Goal: Task Accomplishment & Management: Manage account settings

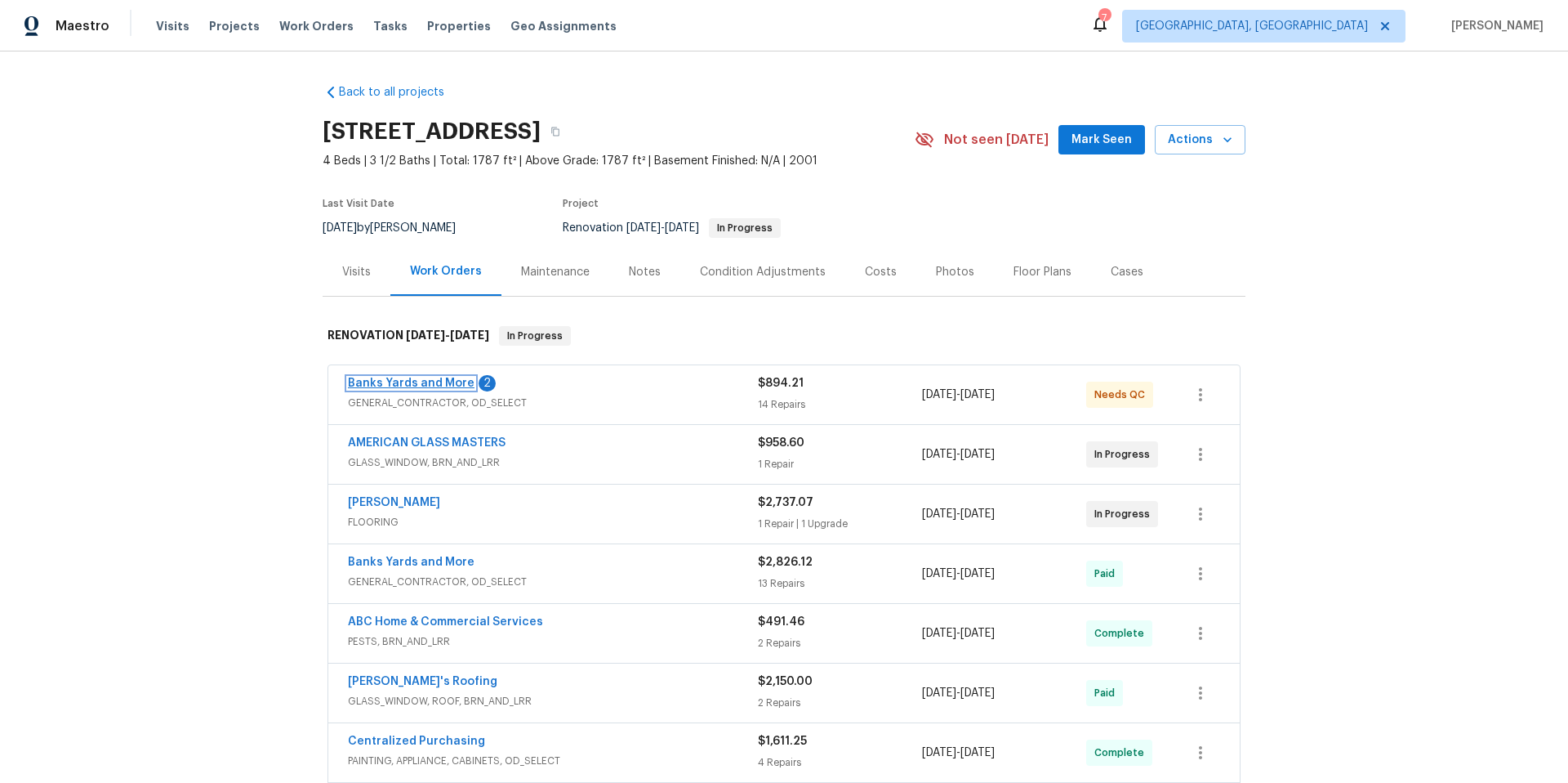
click at [413, 377] on link "Banks Yards and More" at bounding box center [411, 383] width 127 height 12
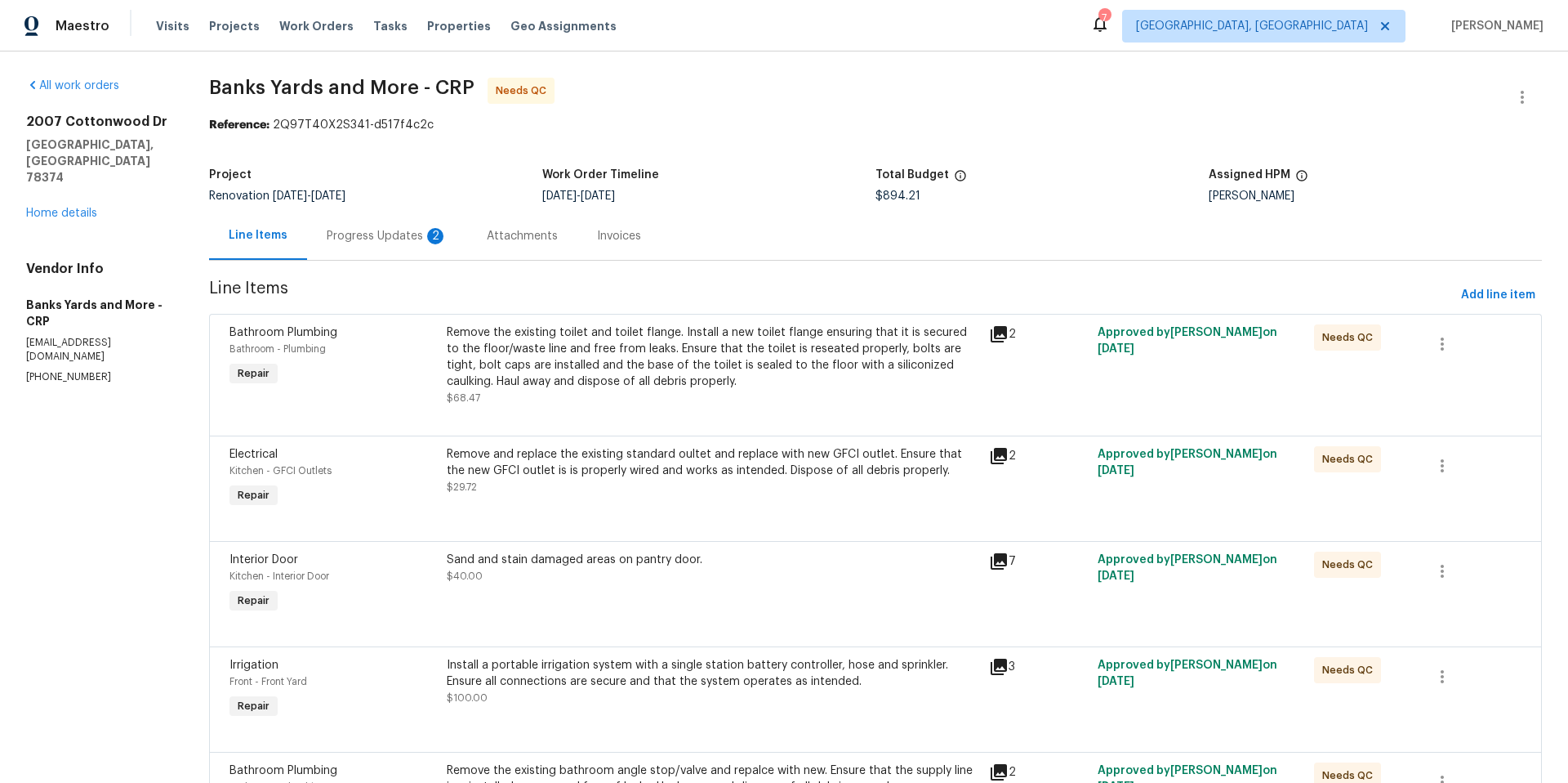
click at [361, 239] on div "Progress Updates 2" at bounding box center [387, 236] width 121 height 17
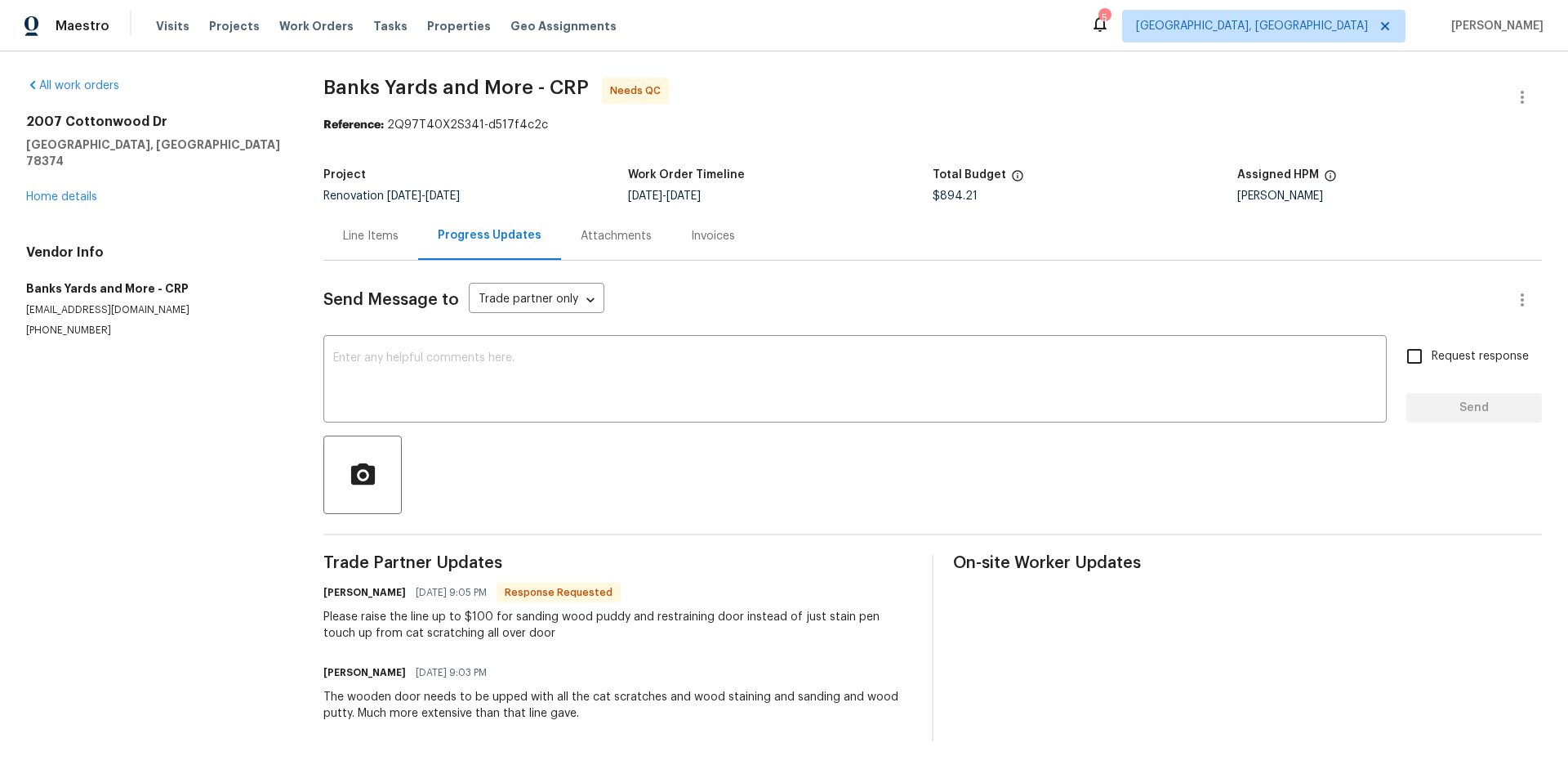
click at [360, 235] on div "Line Items" at bounding box center [370, 236] width 56 height 17
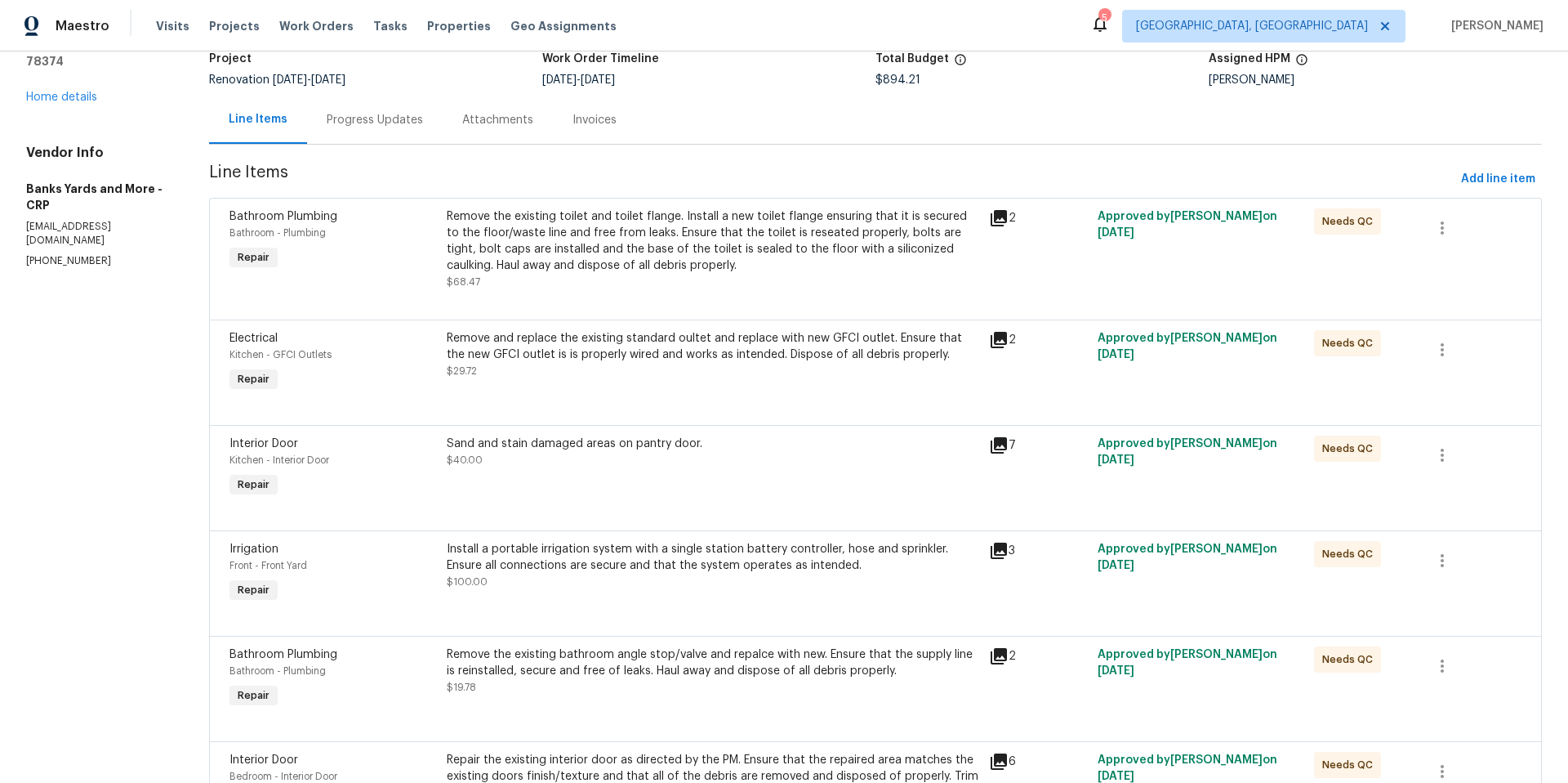
scroll to position [117, 0]
click at [620, 491] on div "Sand and stain damaged areas on pantry door. $40.00" at bounding box center [712, 466] width 542 height 75
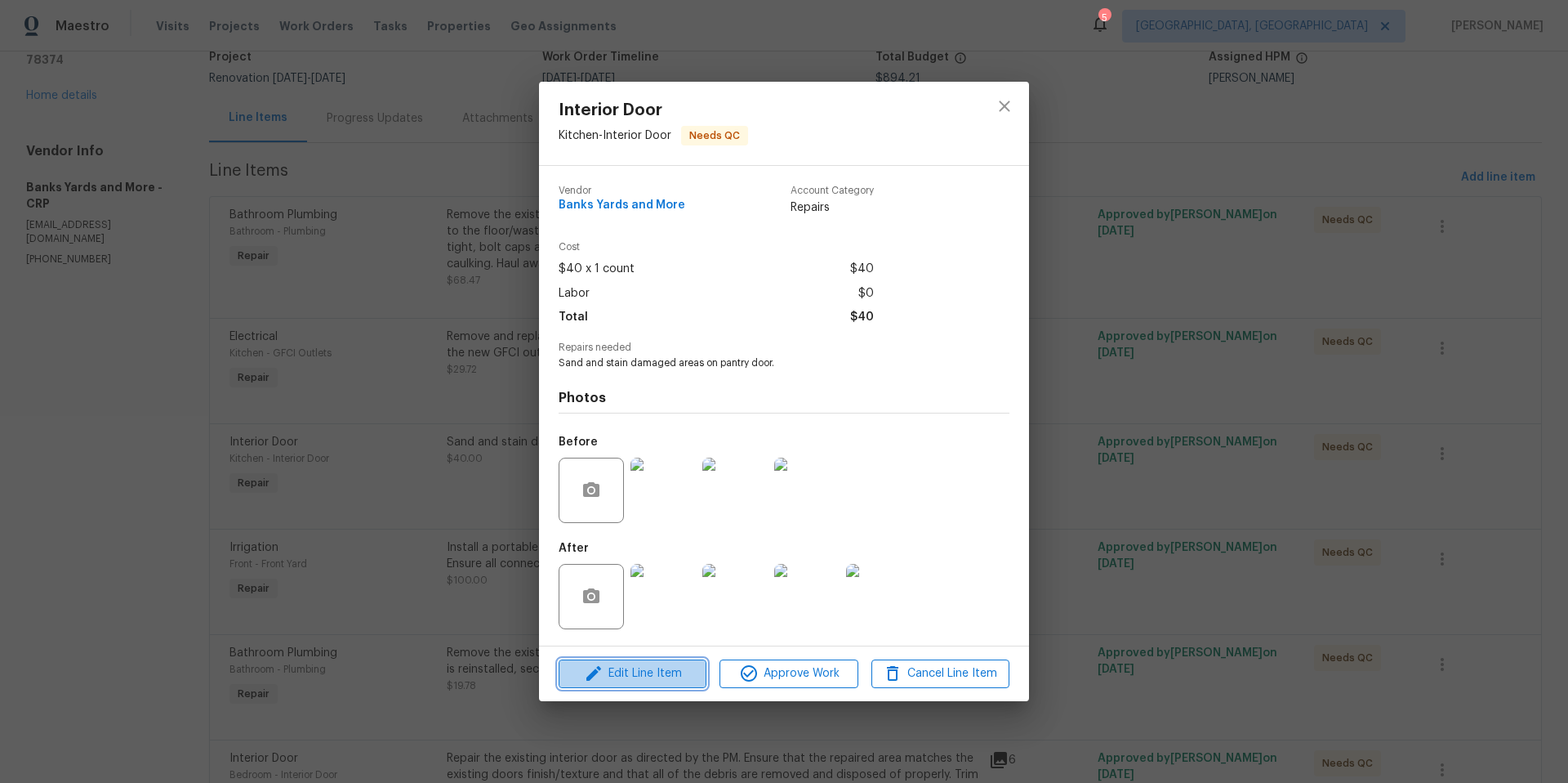
click at [670, 668] on span "Edit Line Item" at bounding box center [632, 674] width 138 height 21
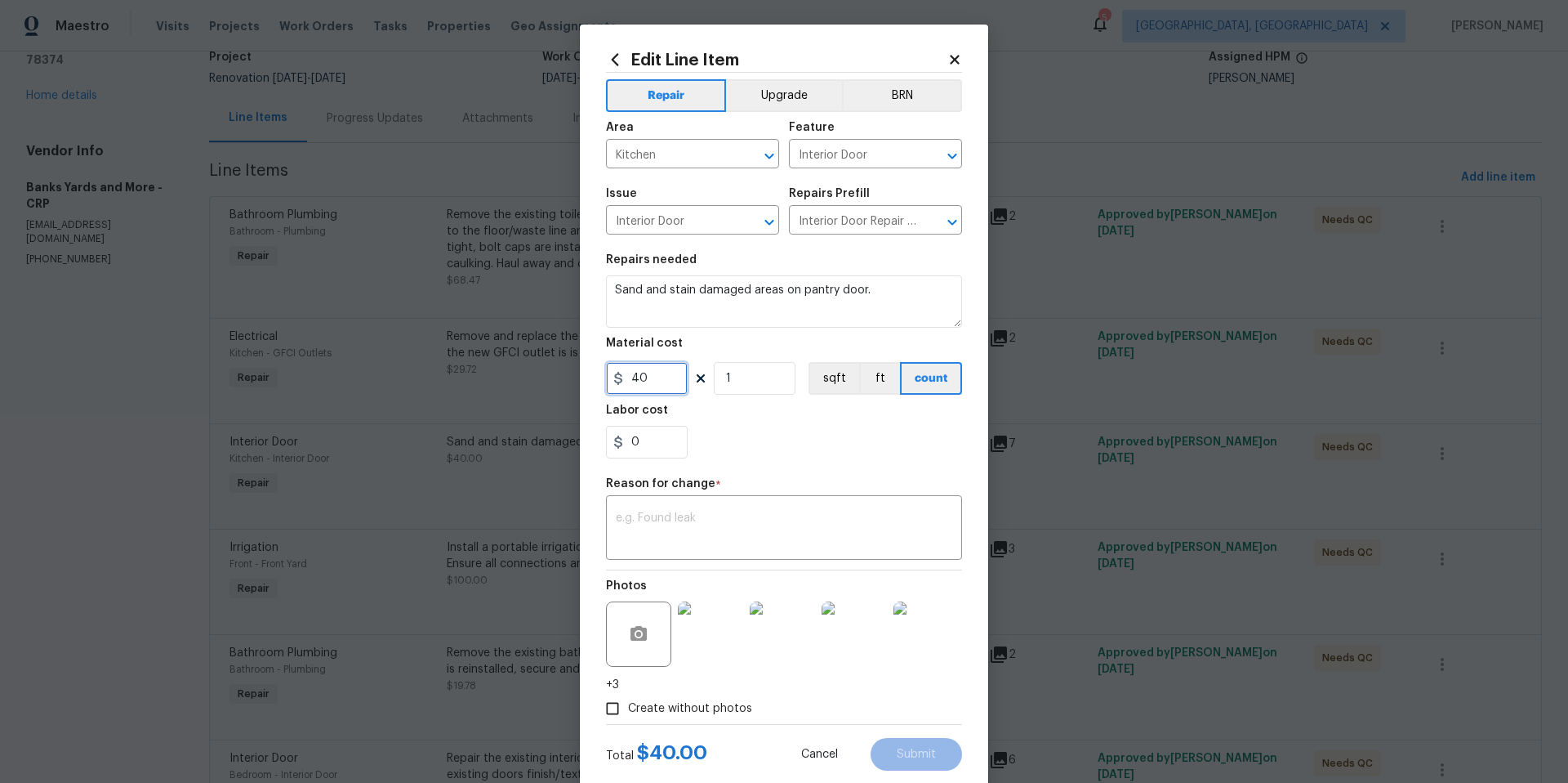
click at [675, 376] on input "40" at bounding box center [647, 377] width 82 height 32
type input "100"
click at [659, 511] on div "x ​" at bounding box center [784, 530] width 357 height 61
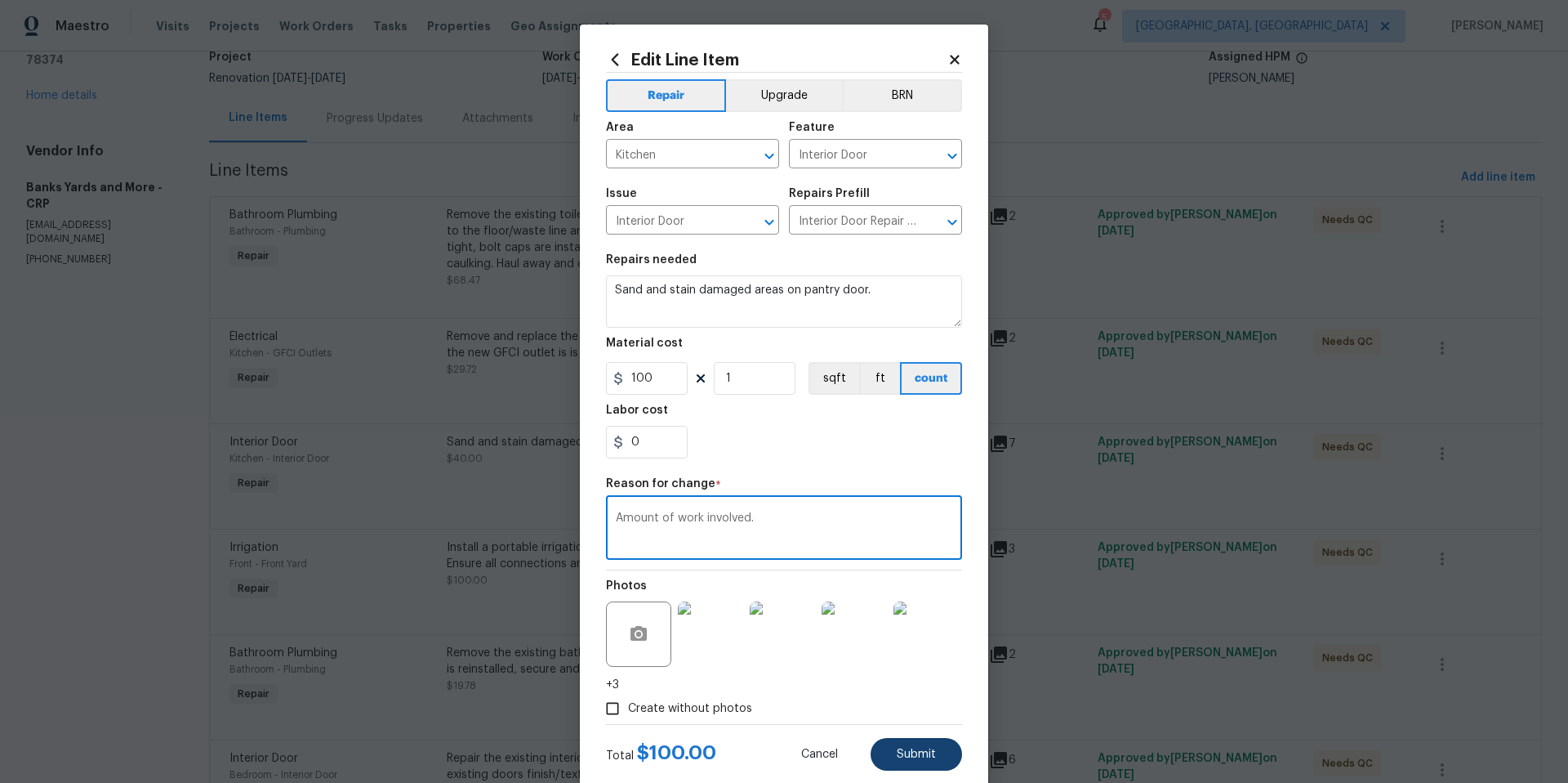
type textarea "Amount of work involved."
click at [905, 764] on button "Submit" at bounding box center [916, 754] width 92 height 32
type input "40"
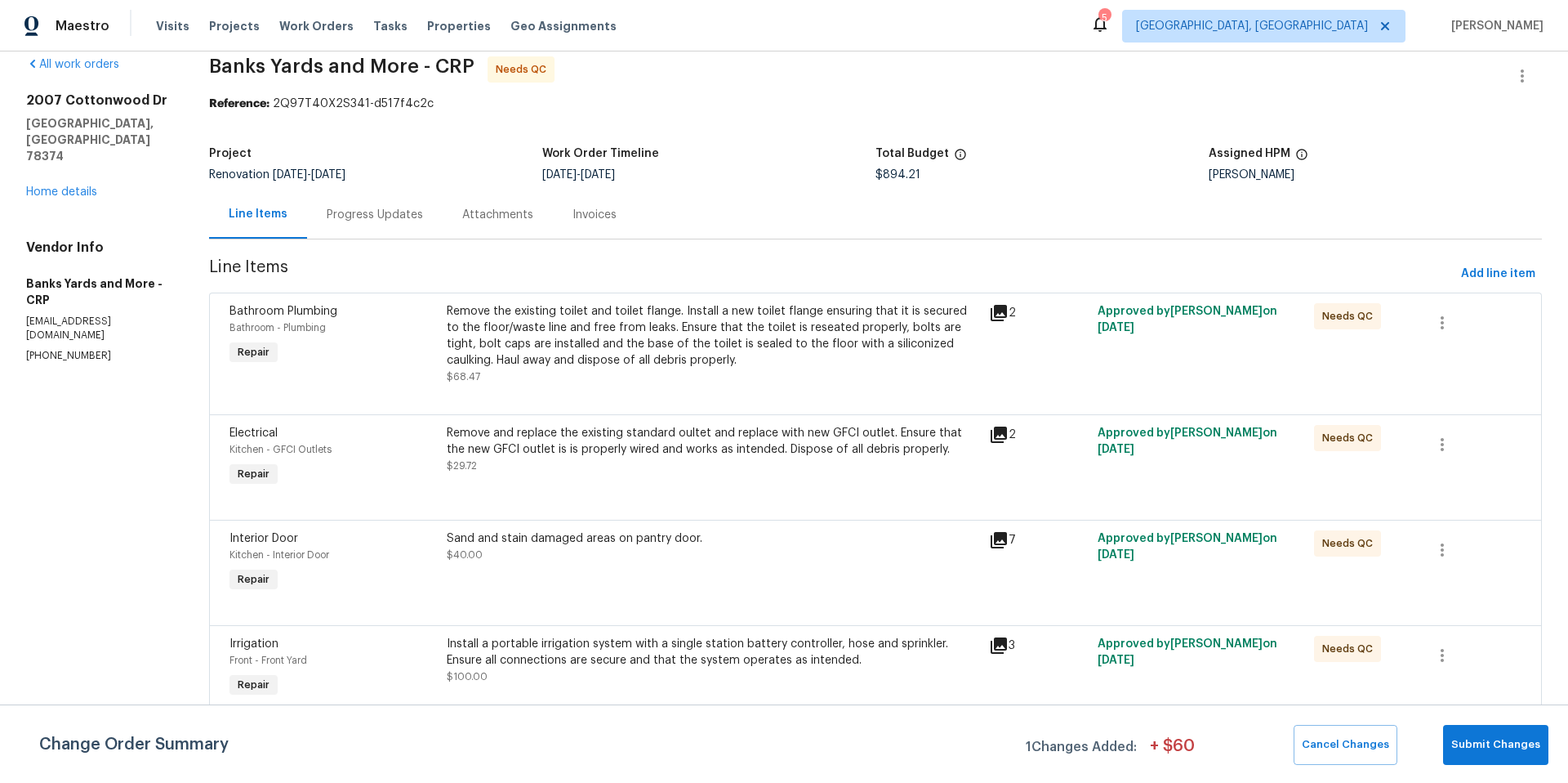
scroll to position [0, 0]
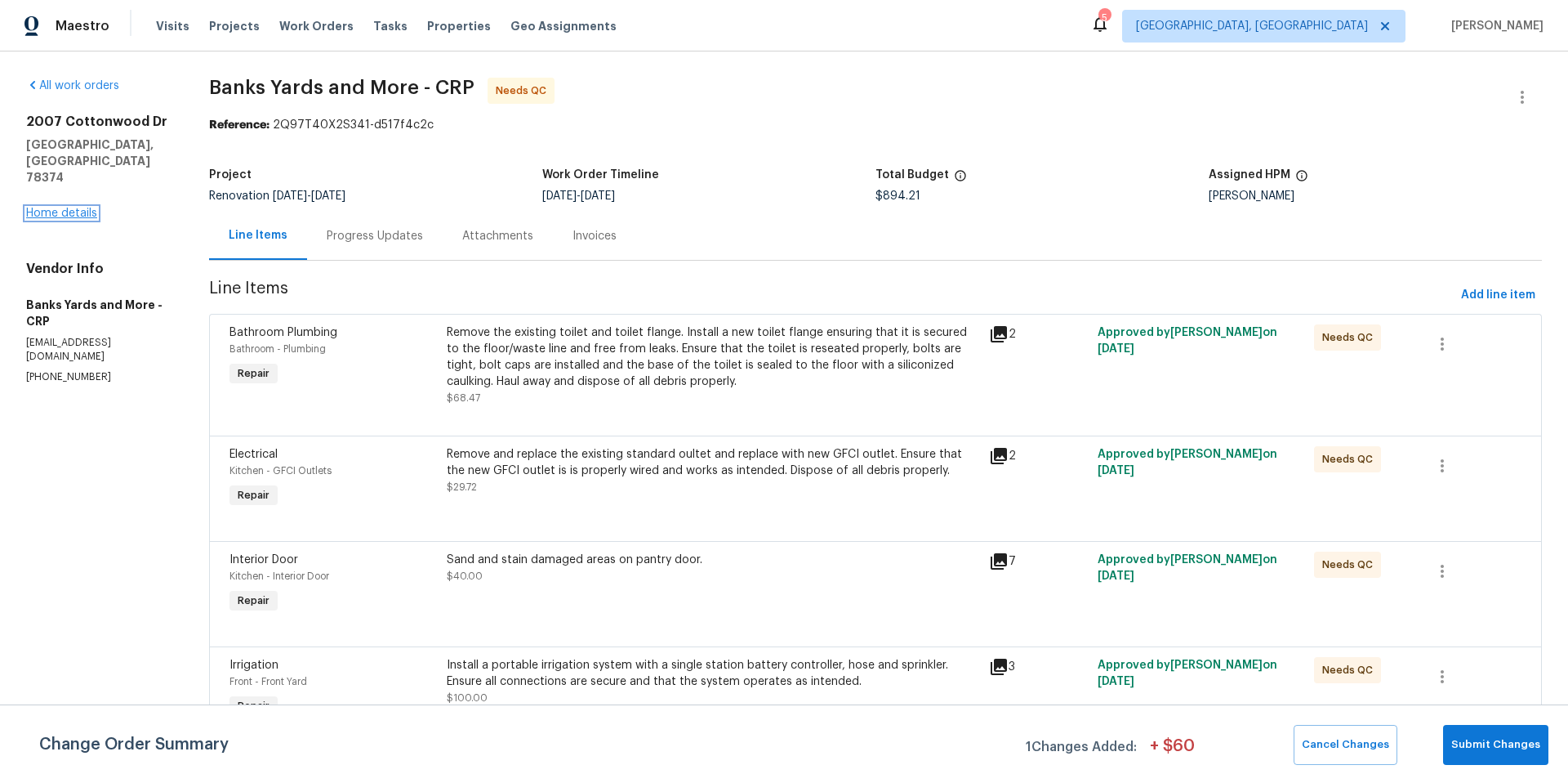
click at [80, 207] on link "Home details" at bounding box center [62, 213] width 71 height 12
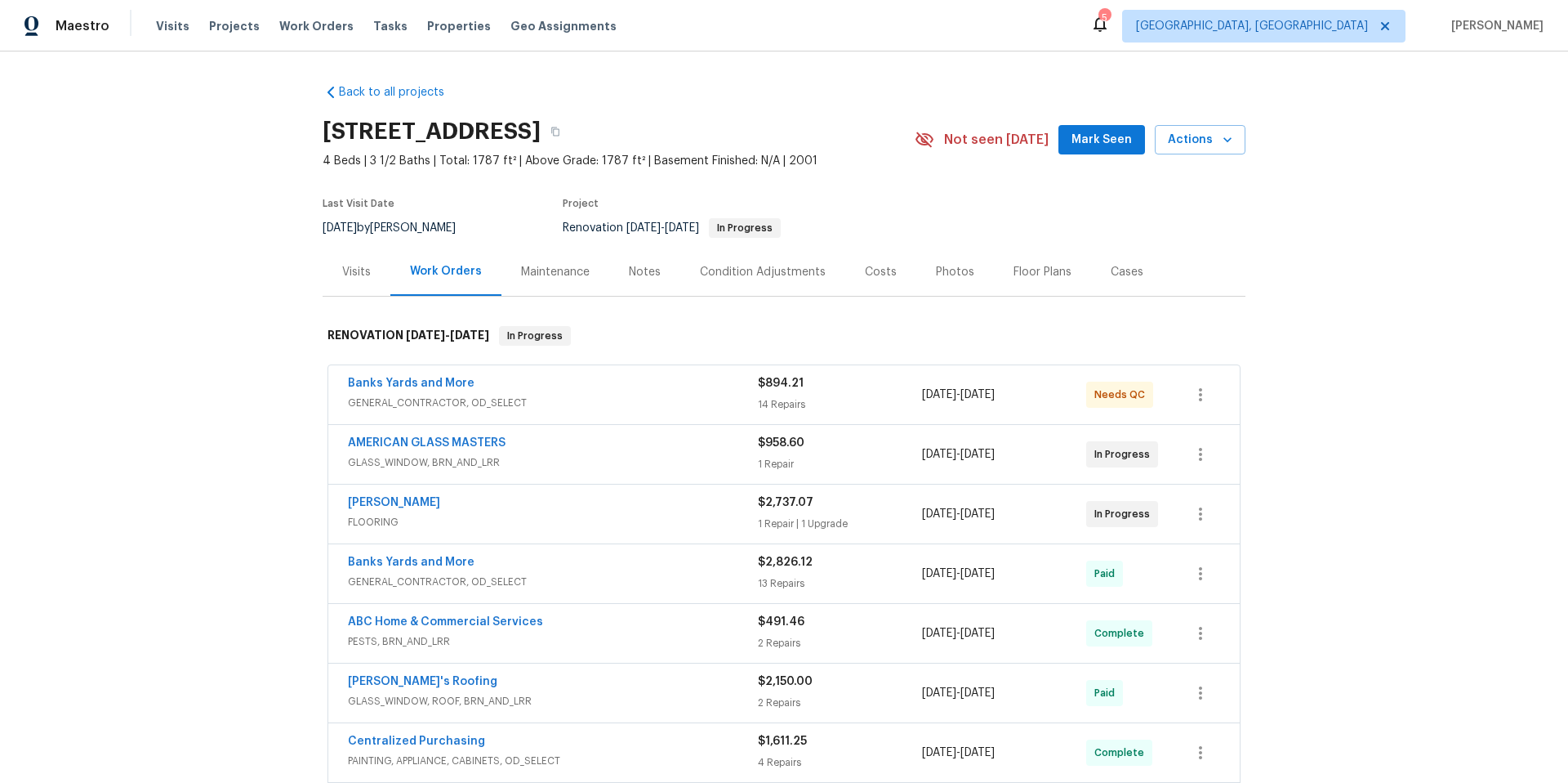
scroll to position [566, 0]
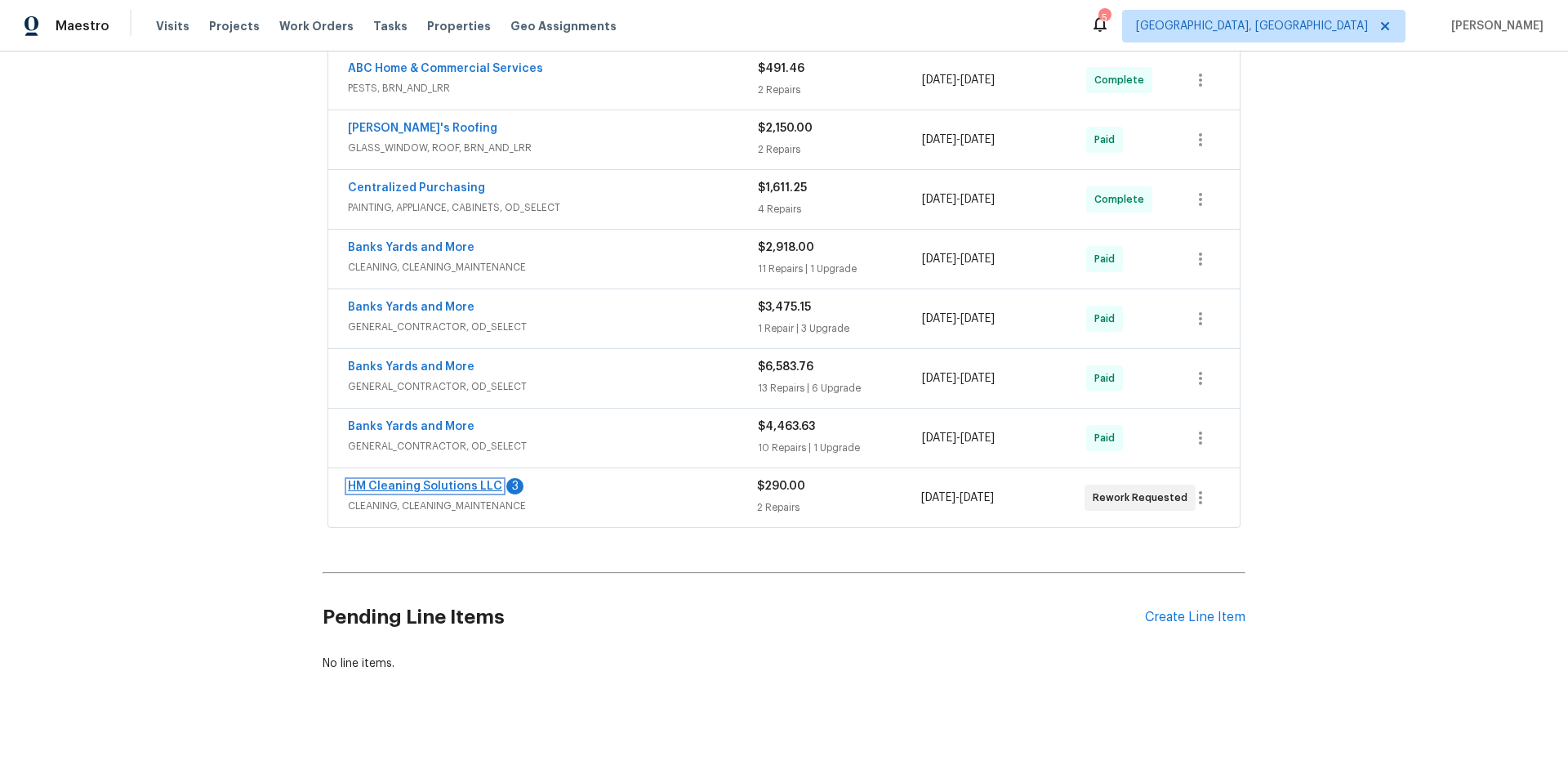
click at [423, 481] on link "HM Cleaning Solutions LLC" at bounding box center [425, 487] width 154 height 12
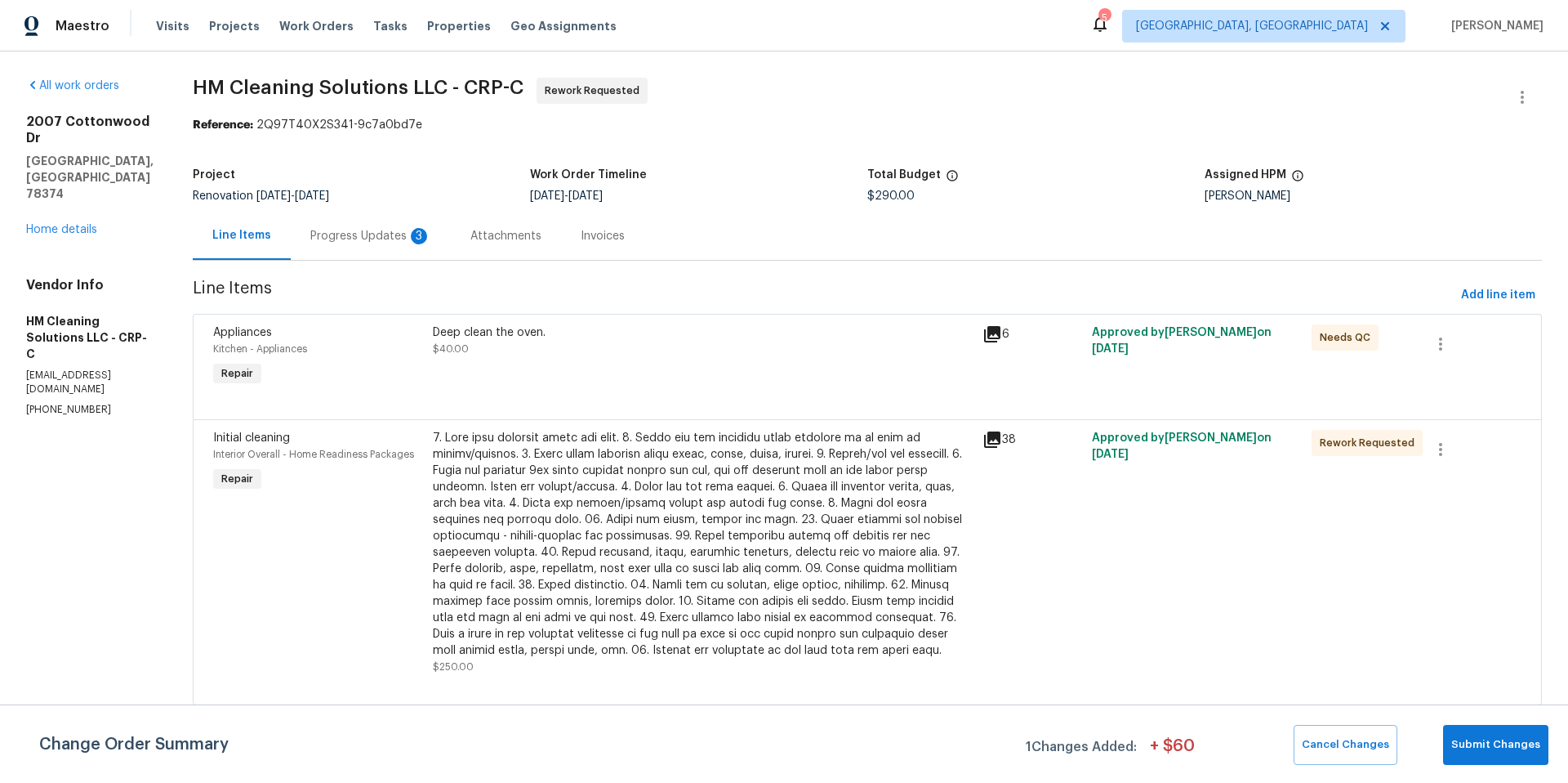
click at [398, 239] on div "Progress Updates 3" at bounding box center [371, 236] width 121 height 17
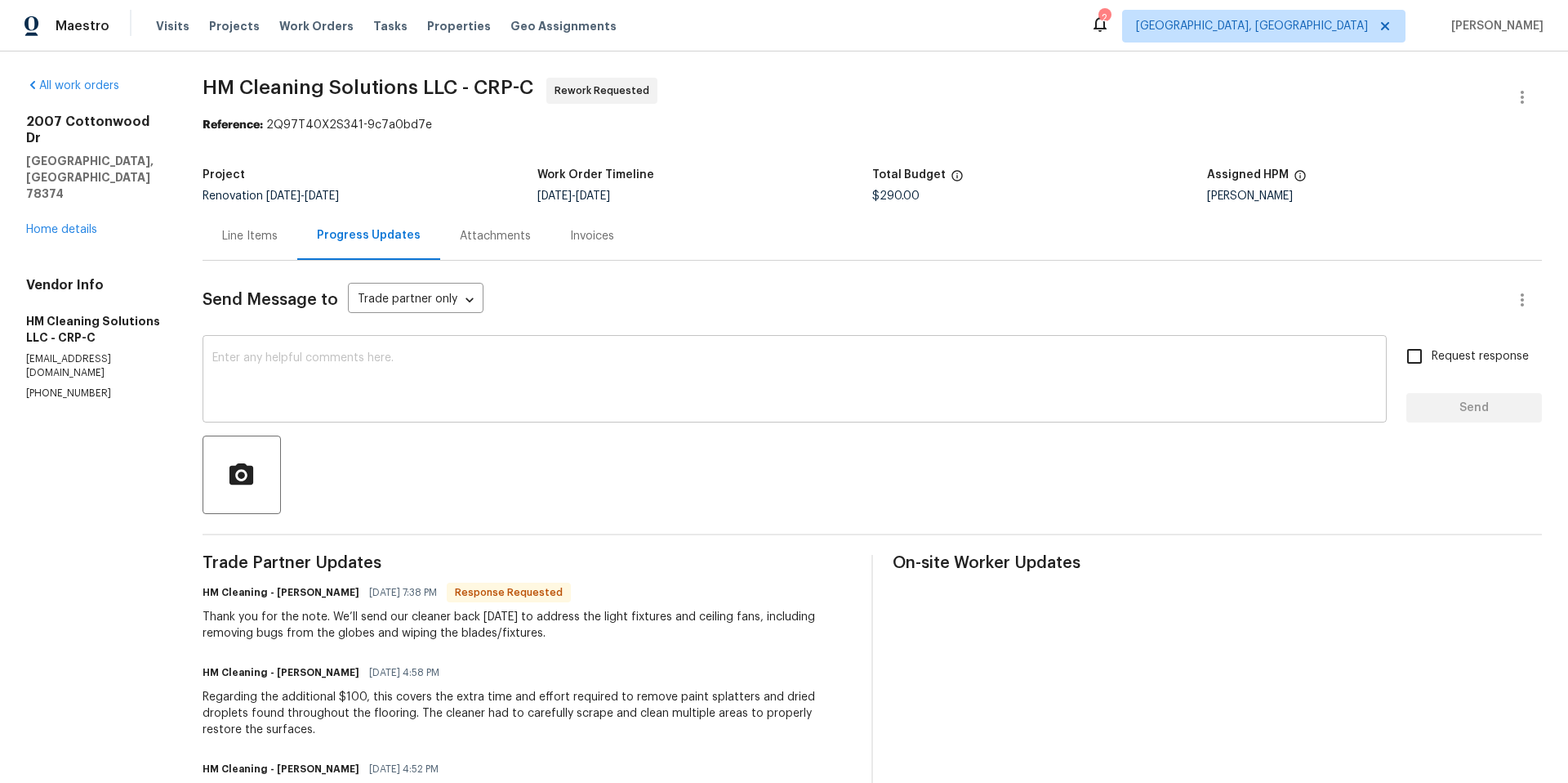
click at [567, 370] on textarea at bounding box center [794, 380] width 1165 height 58
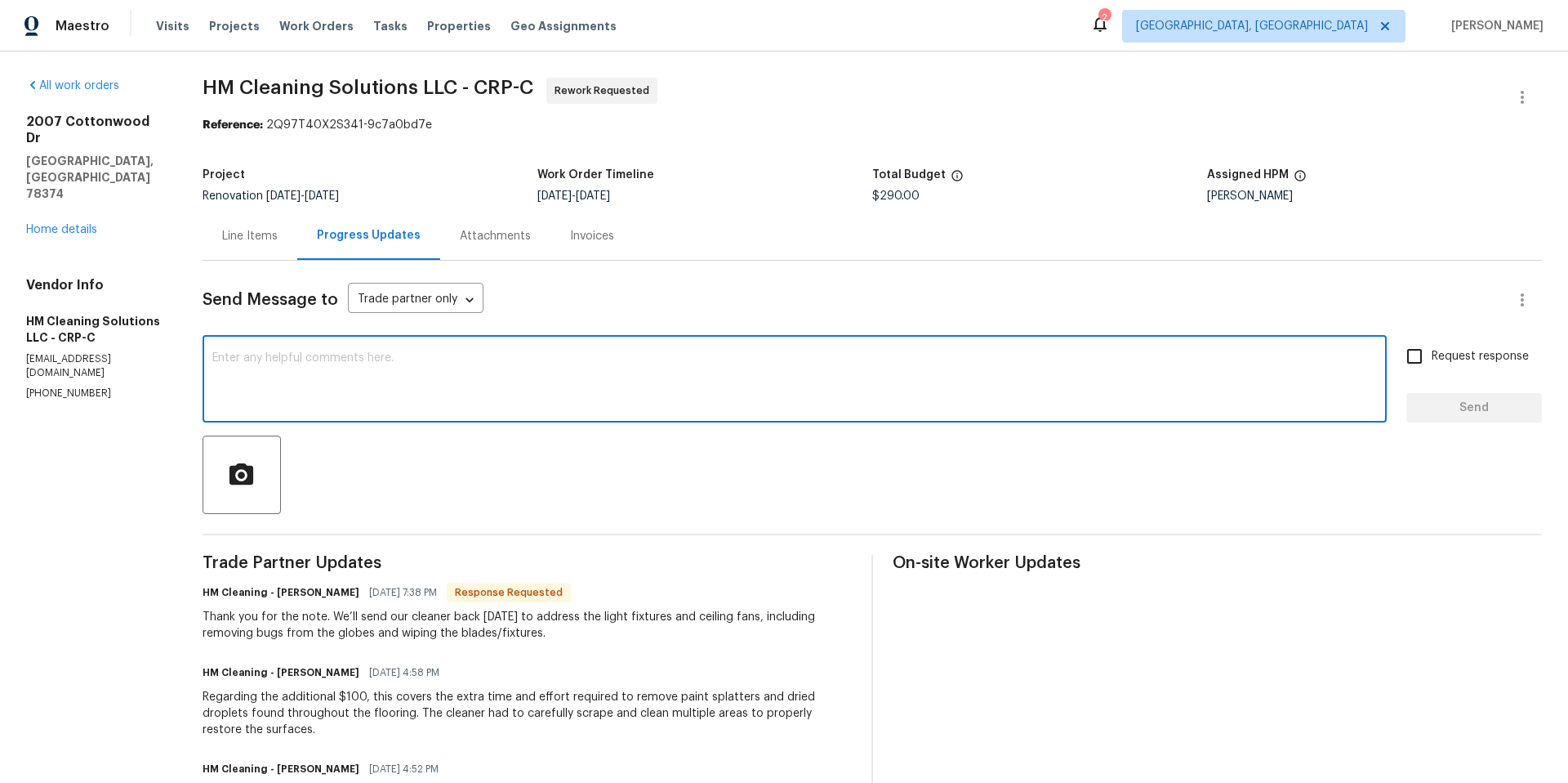
click at [411, 370] on textarea at bounding box center [794, 380] width 1165 height 58
type textarea "P"
click at [277, 238] on div "Line Items" at bounding box center [249, 236] width 56 height 17
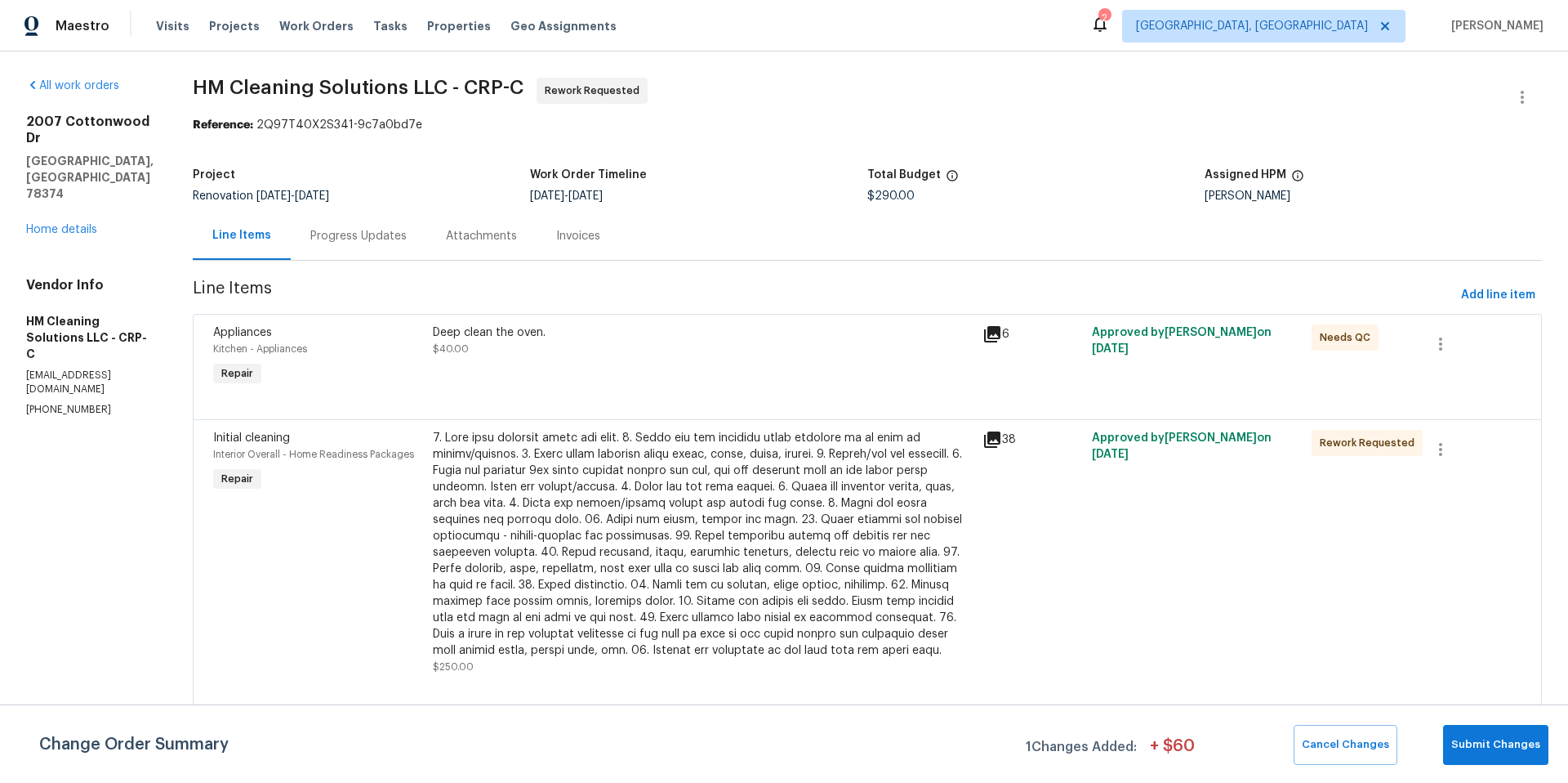
click at [641, 357] on div "Deep clean the oven. $40.00" at bounding box center [702, 340] width 540 height 32
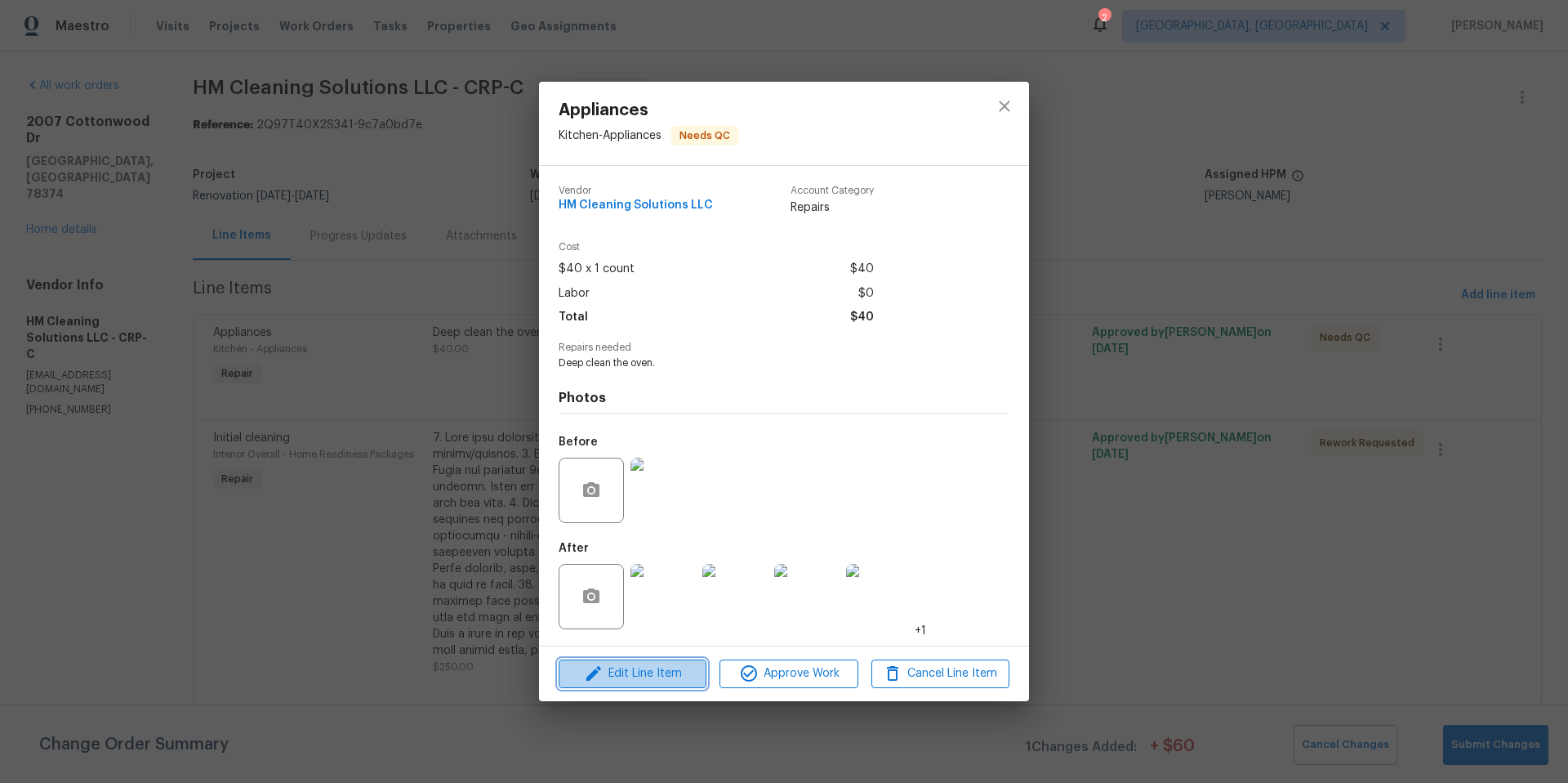
click at [636, 680] on span "Edit Line Item" at bounding box center [632, 674] width 138 height 21
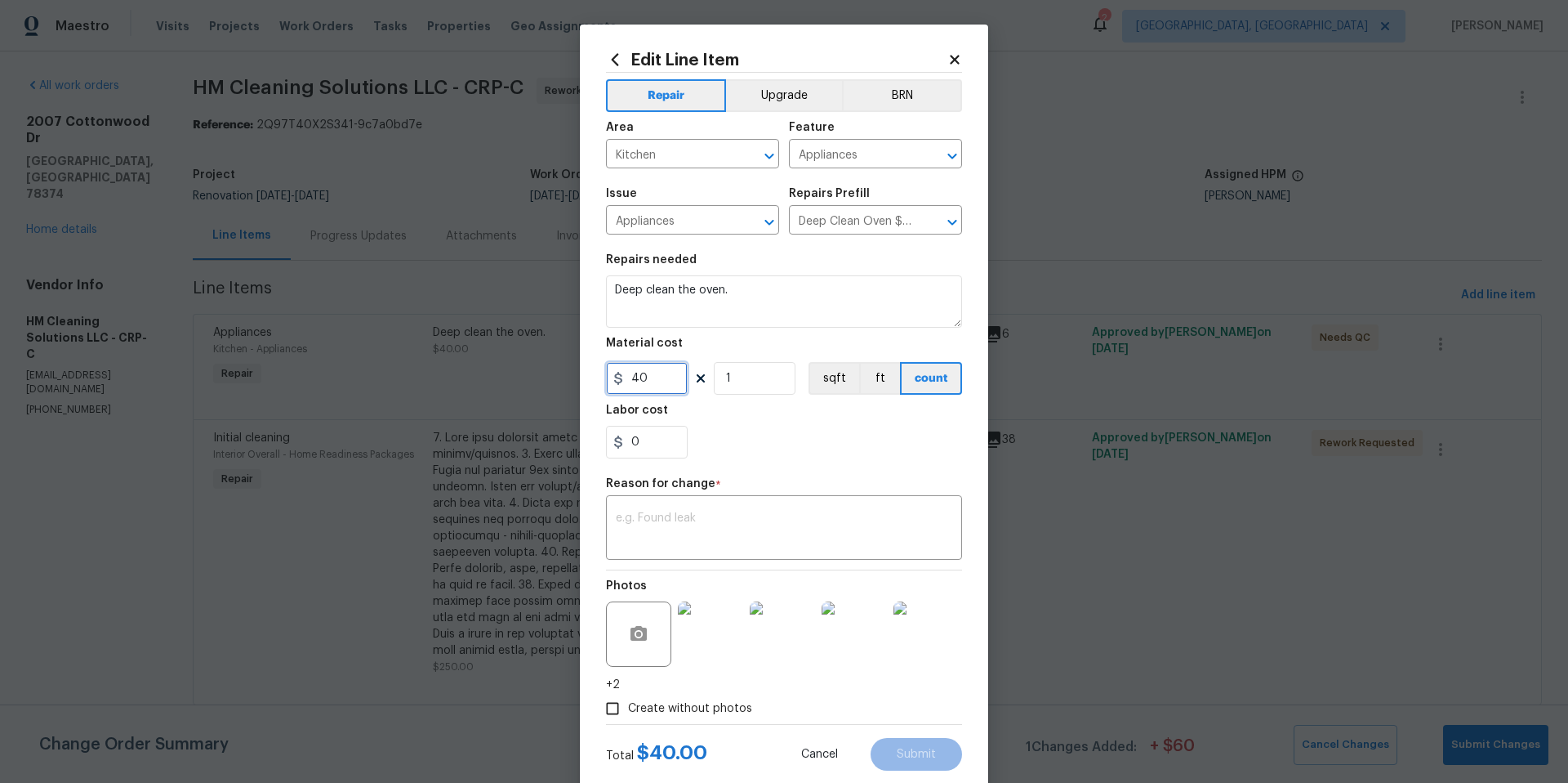
click at [663, 386] on input "40" at bounding box center [647, 377] width 82 height 32
type input "60"
click at [670, 505] on div "x ​" at bounding box center [784, 530] width 357 height 61
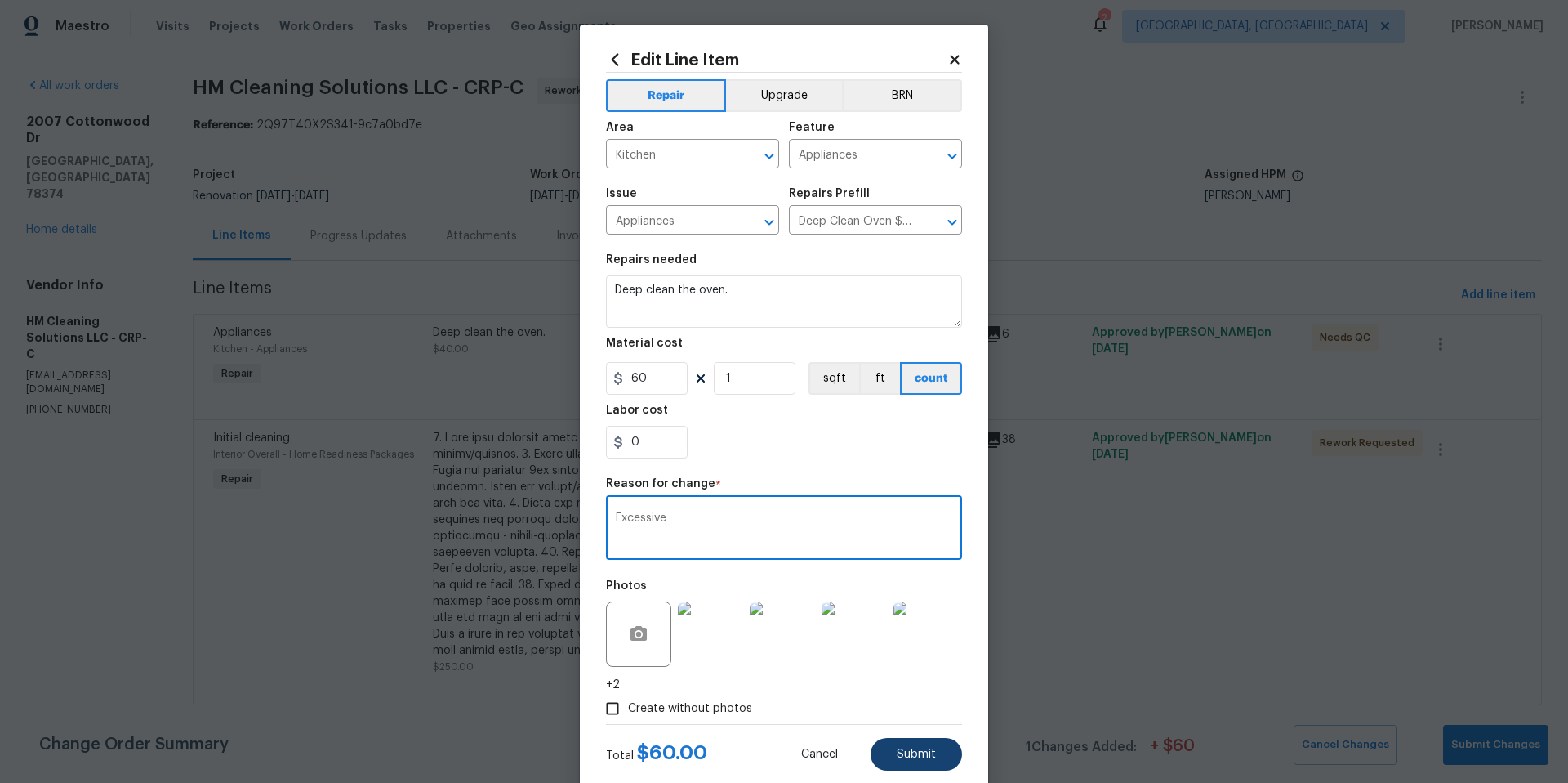
type textarea "Excessive"
click at [917, 751] on span "Submit" at bounding box center [916, 755] width 39 height 13
type input "40"
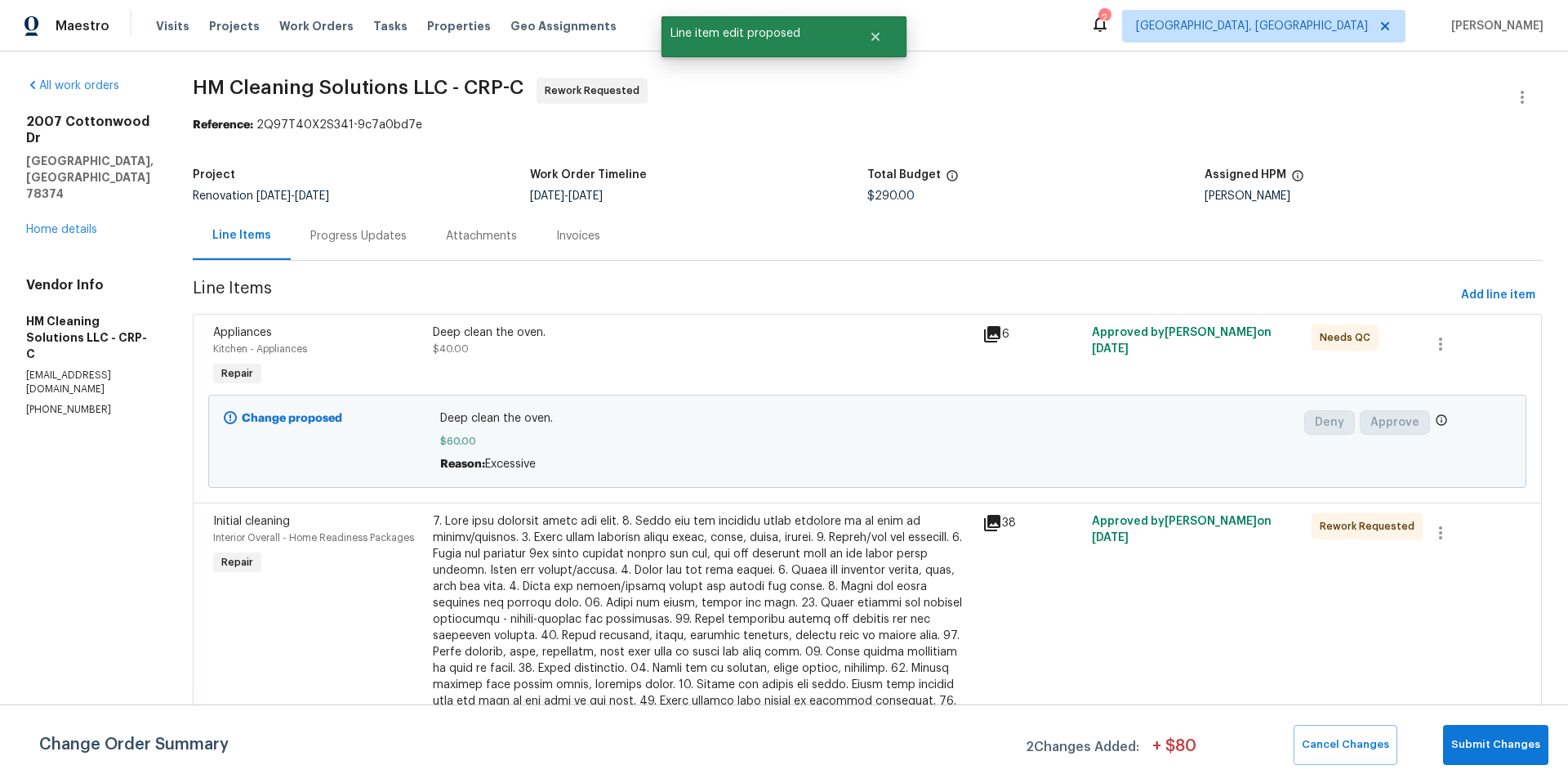
click at [811, 635] on div at bounding box center [702, 628] width 540 height 229
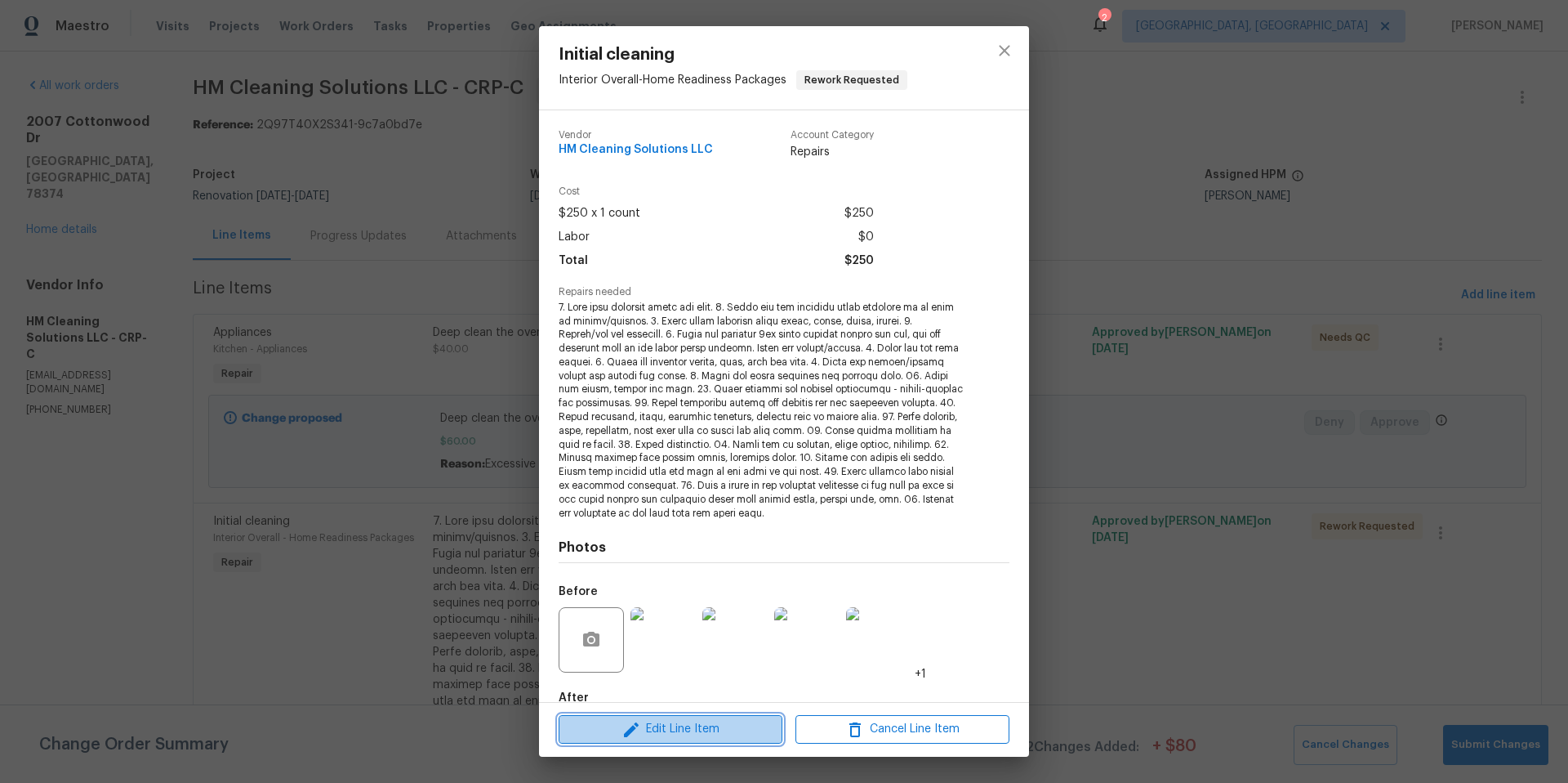
click at [682, 728] on span "Edit Line Item" at bounding box center [670, 729] width 214 height 21
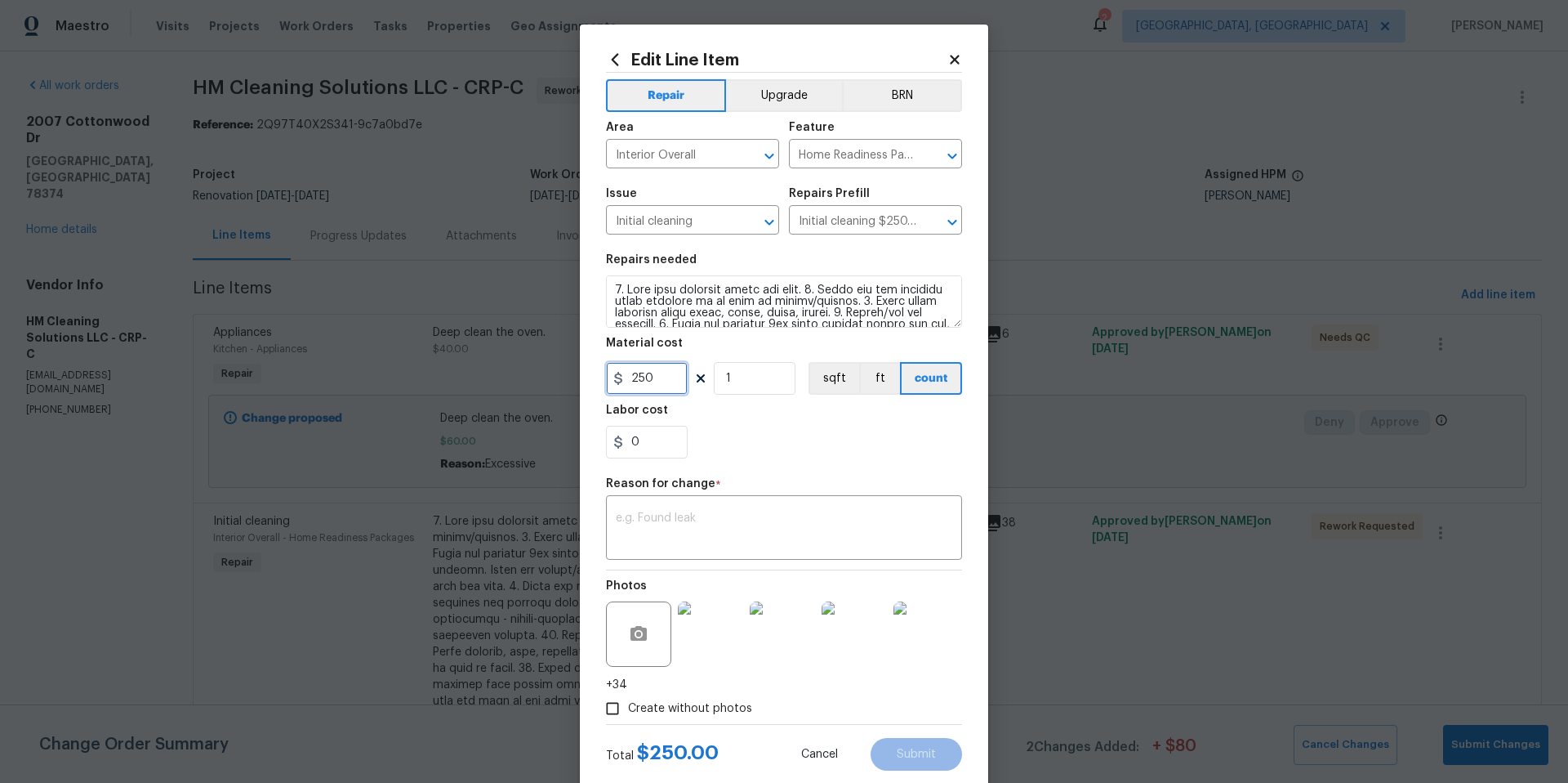
click at [664, 383] on input "250" at bounding box center [647, 377] width 82 height 32
type input "330"
click at [647, 527] on textarea at bounding box center [784, 529] width 336 height 34
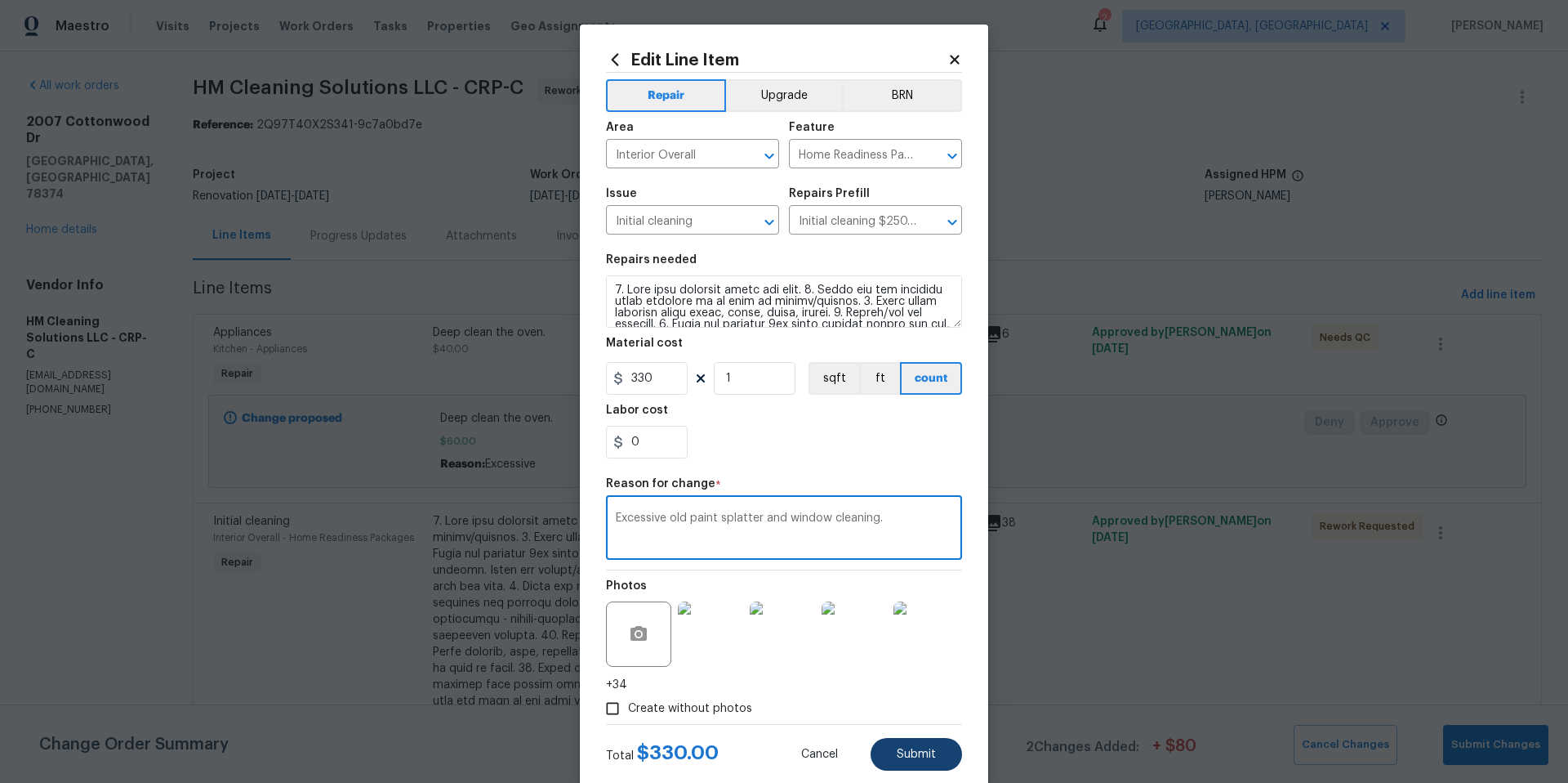
type textarea "Excessive old paint splatter and window cleaning."
click at [895, 746] on button "Submit" at bounding box center [916, 754] width 92 height 32
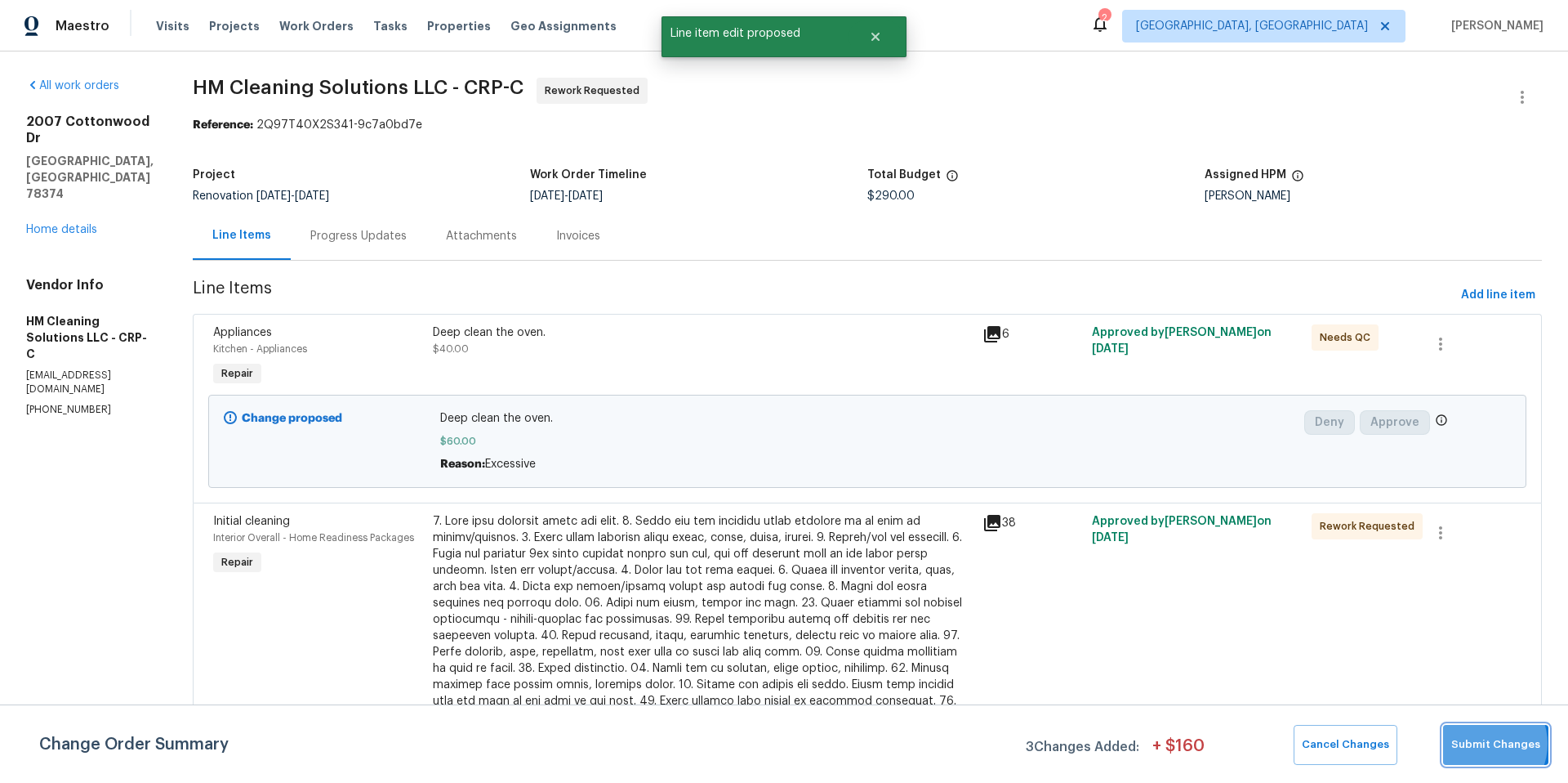
click at [1485, 744] on span "Submit Changes" at bounding box center [1496, 744] width 89 height 19
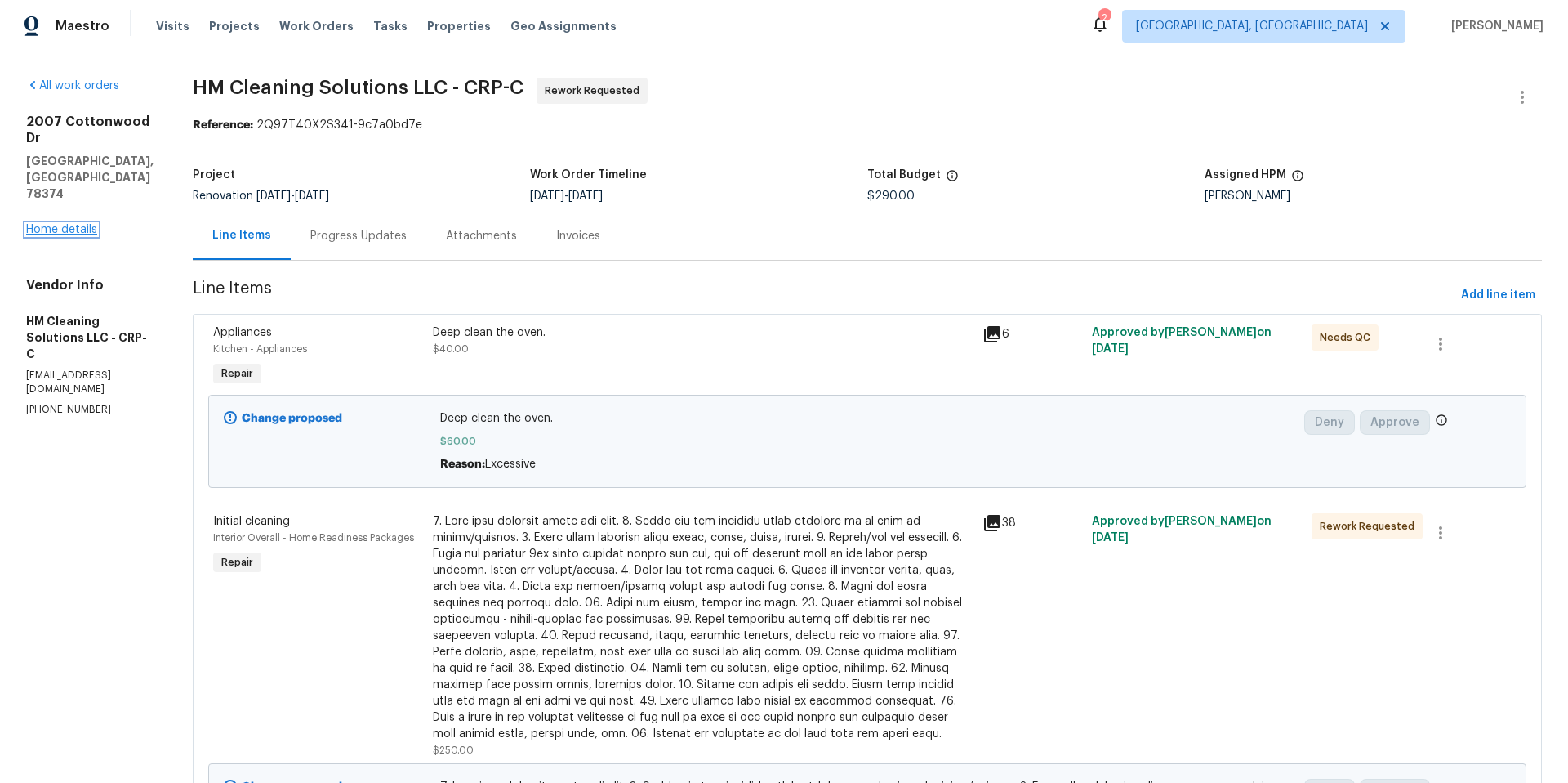
click at [85, 224] on link "Home details" at bounding box center [62, 230] width 71 height 12
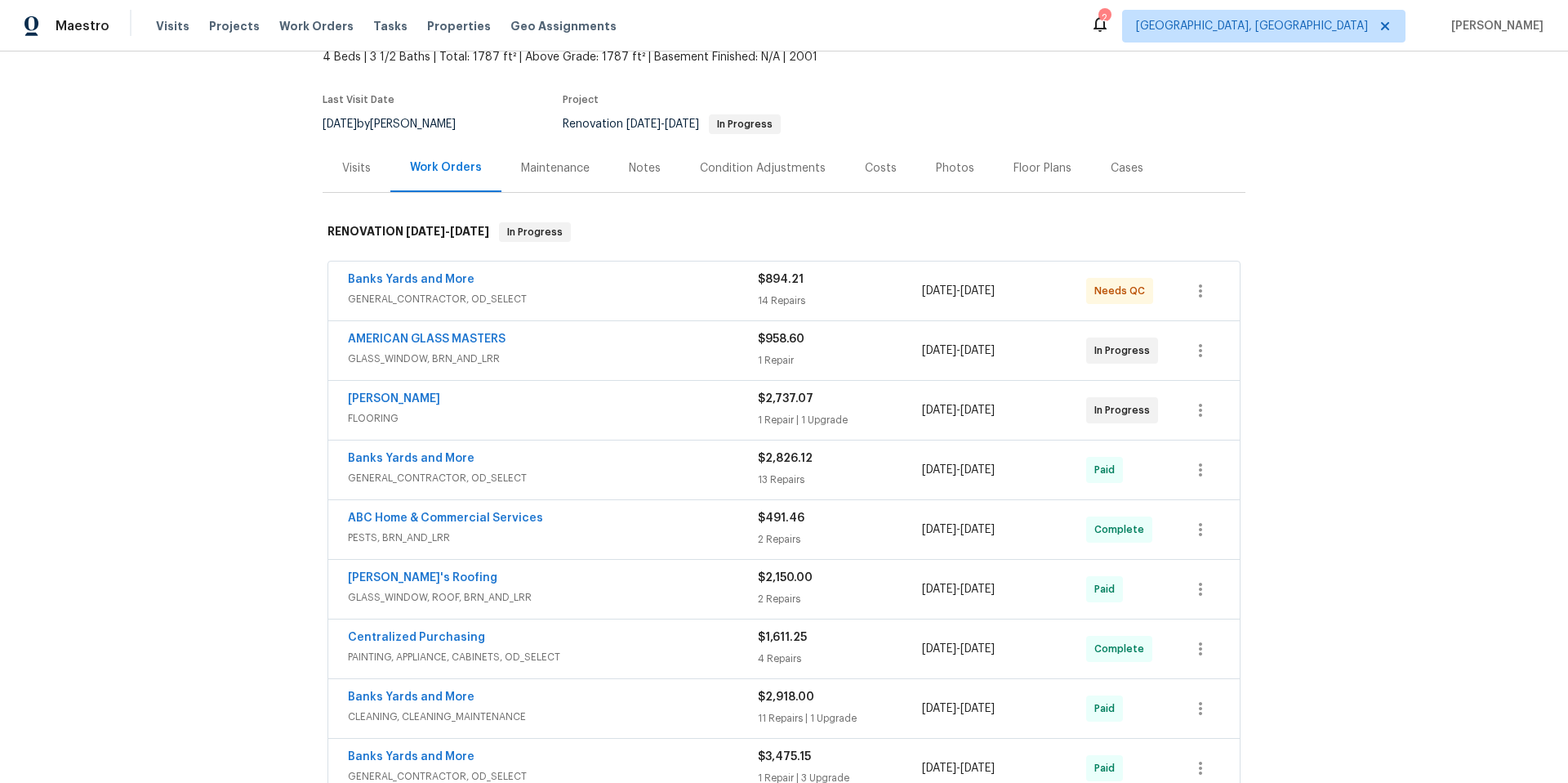
scroll to position [111, 0]
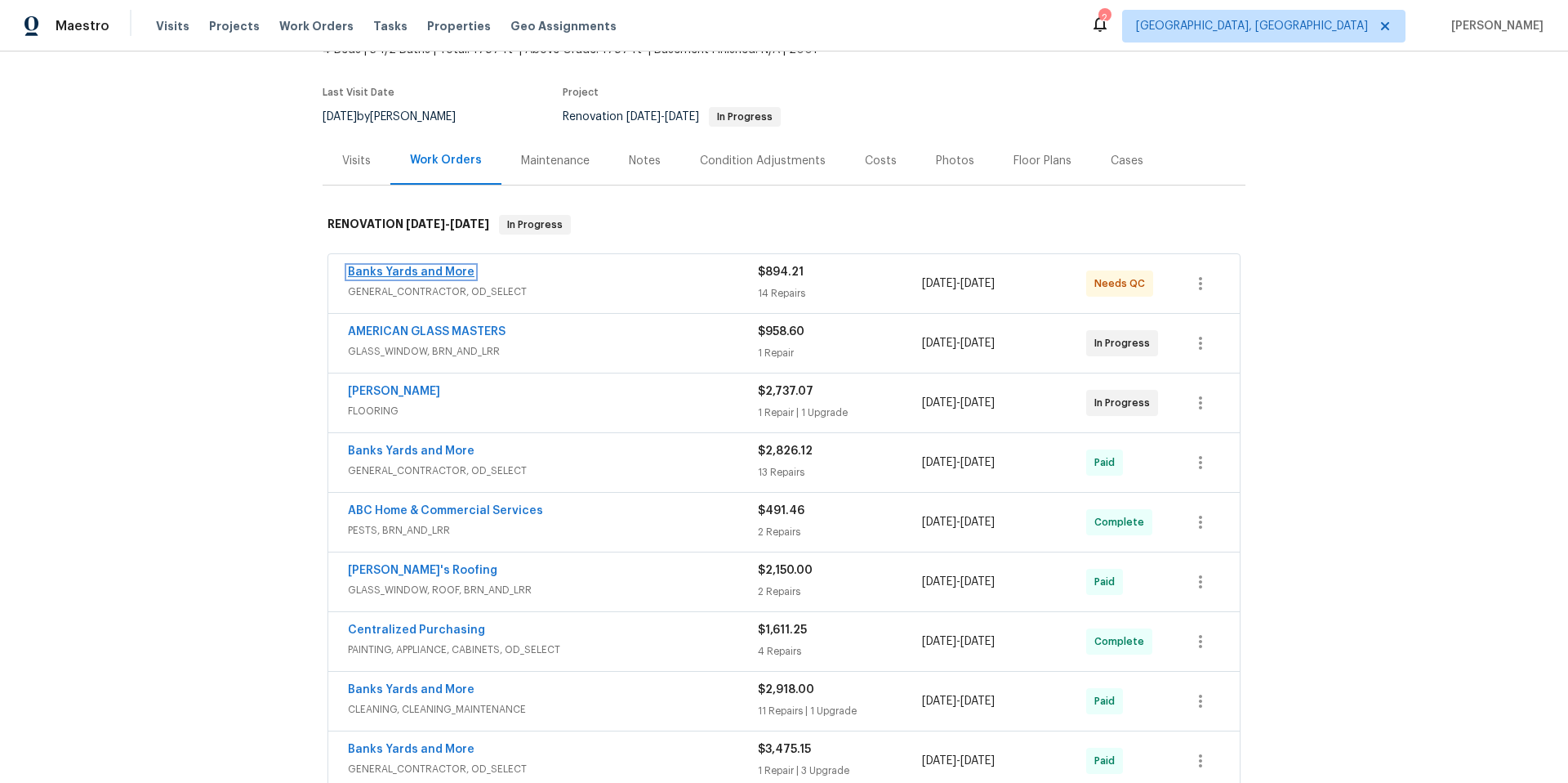
click at [412, 270] on link "Banks Yards and More" at bounding box center [411, 273] width 127 height 12
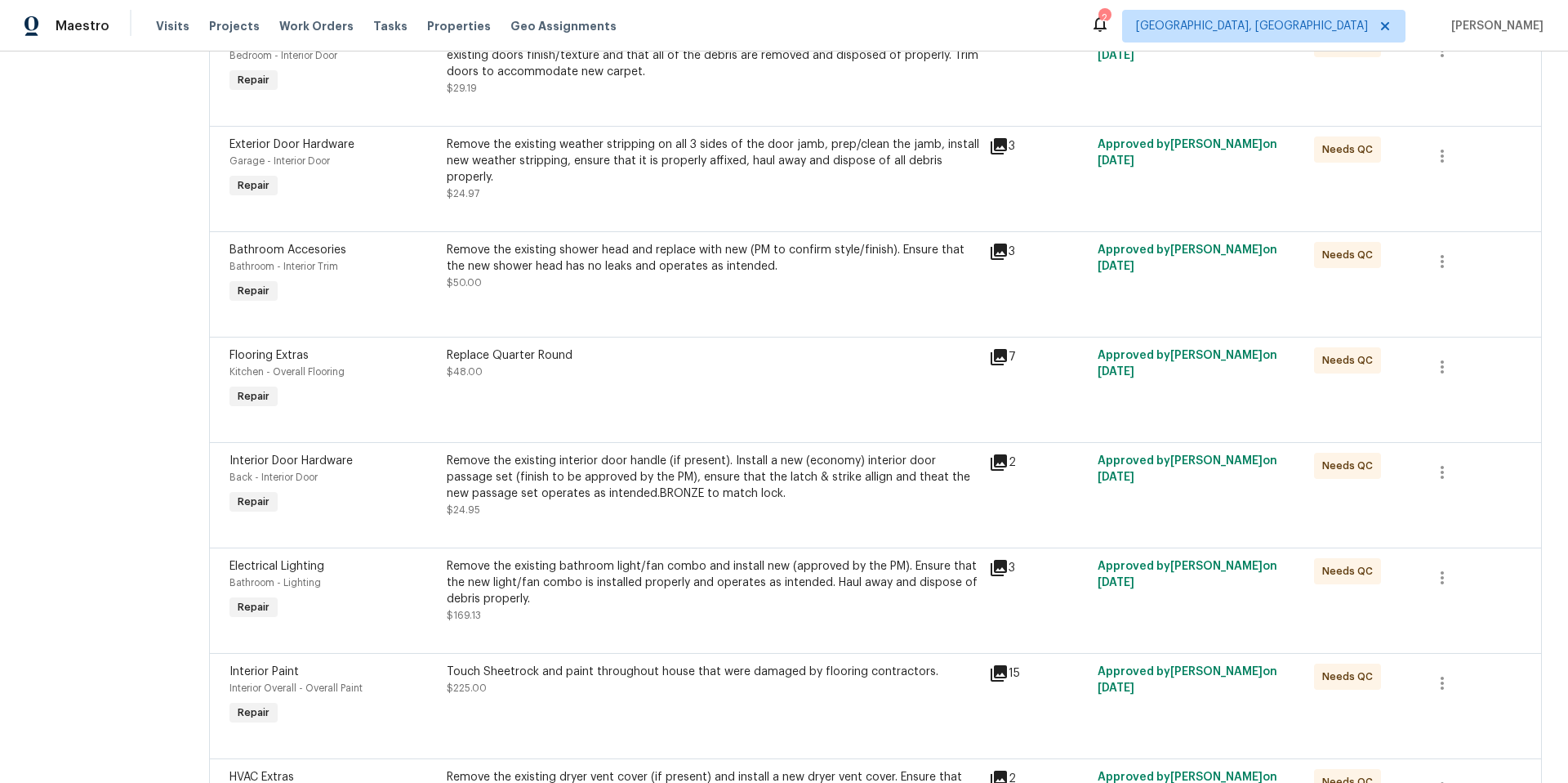
scroll to position [1167, 0]
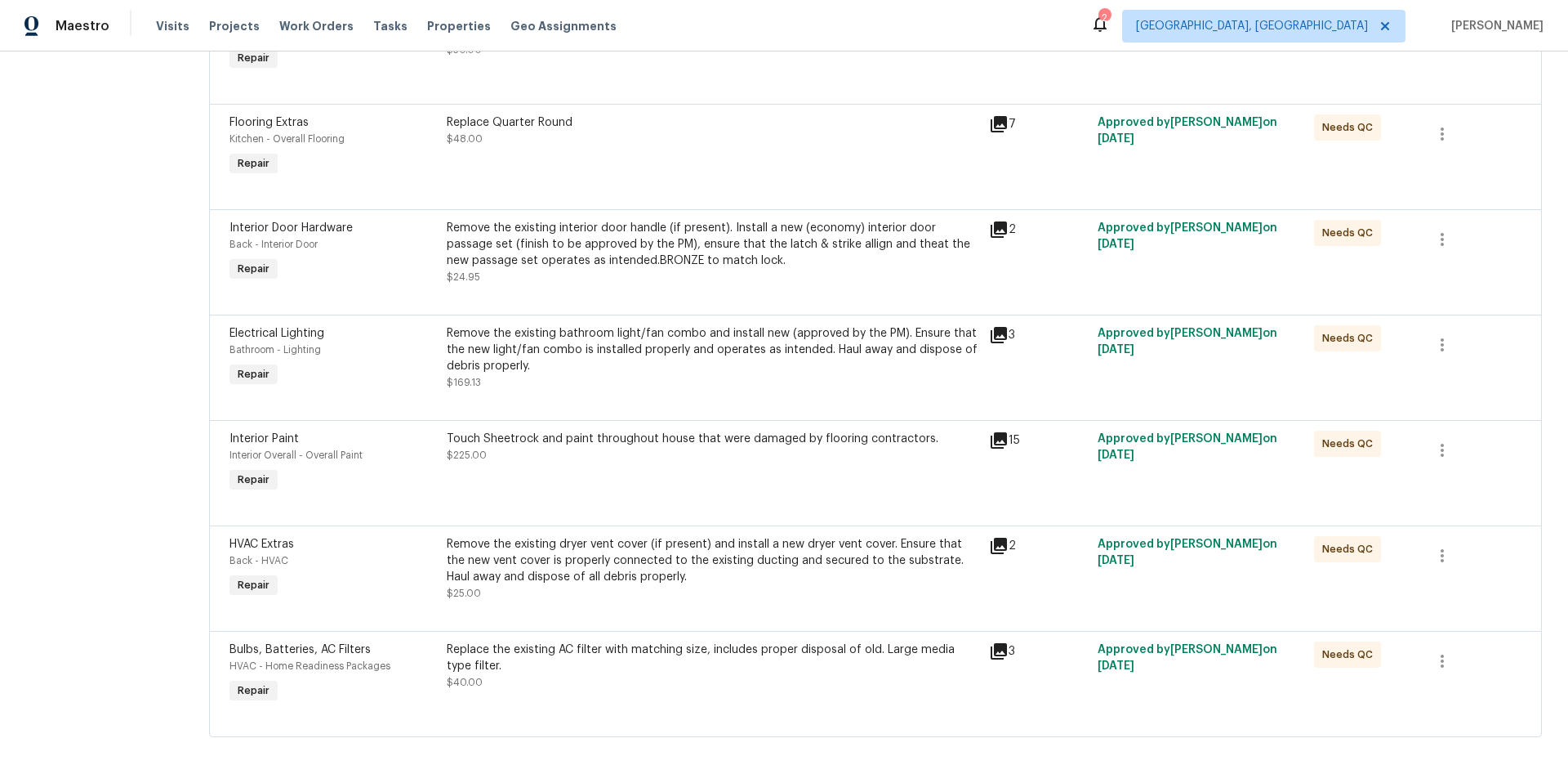
click at [683, 652] on div "Replace the existing AC filter with matching size, includes proper disposal of …" at bounding box center [712, 657] width 532 height 32
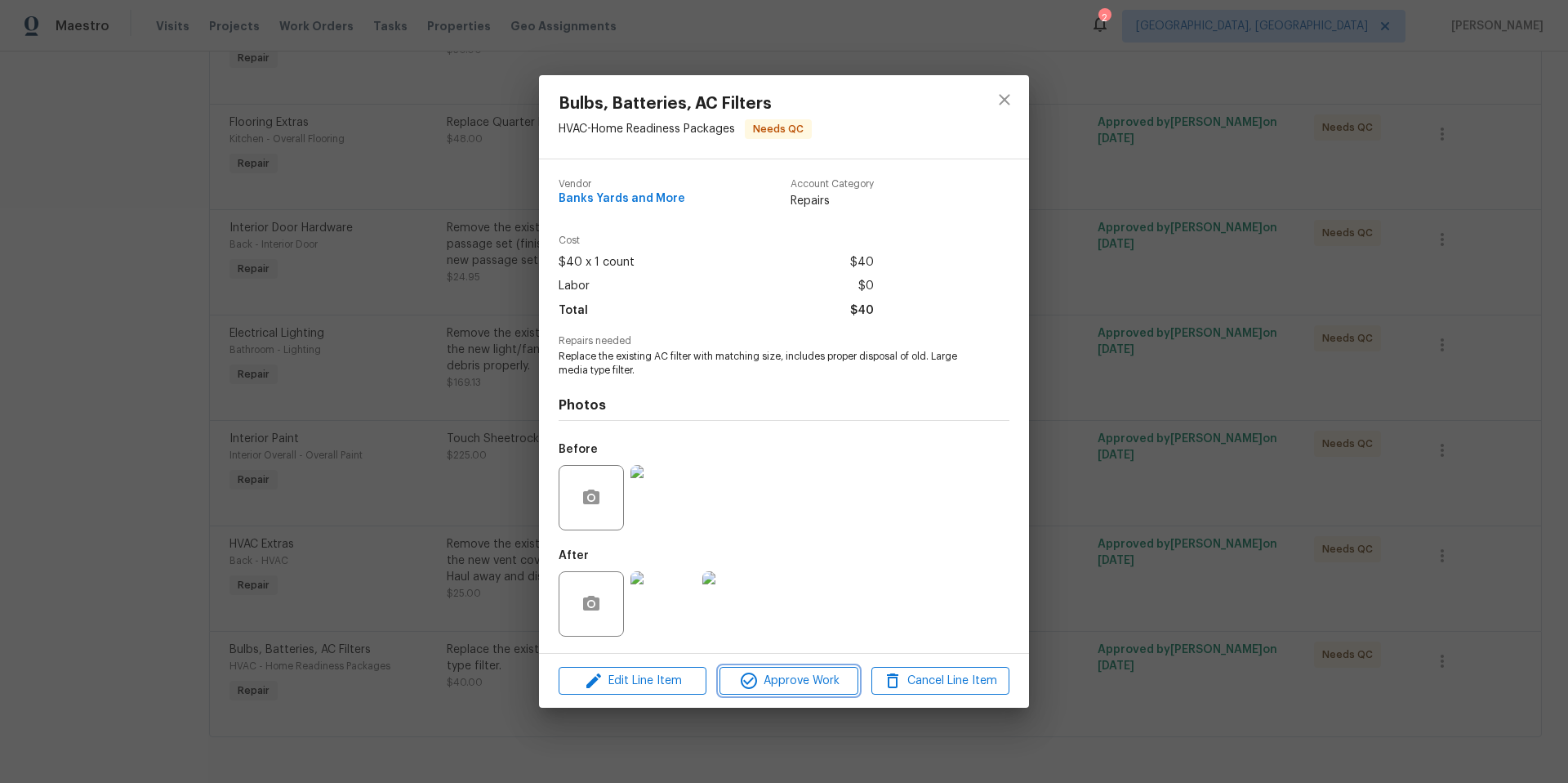
click at [825, 685] on span "Approve Work" at bounding box center [788, 680] width 128 height 21
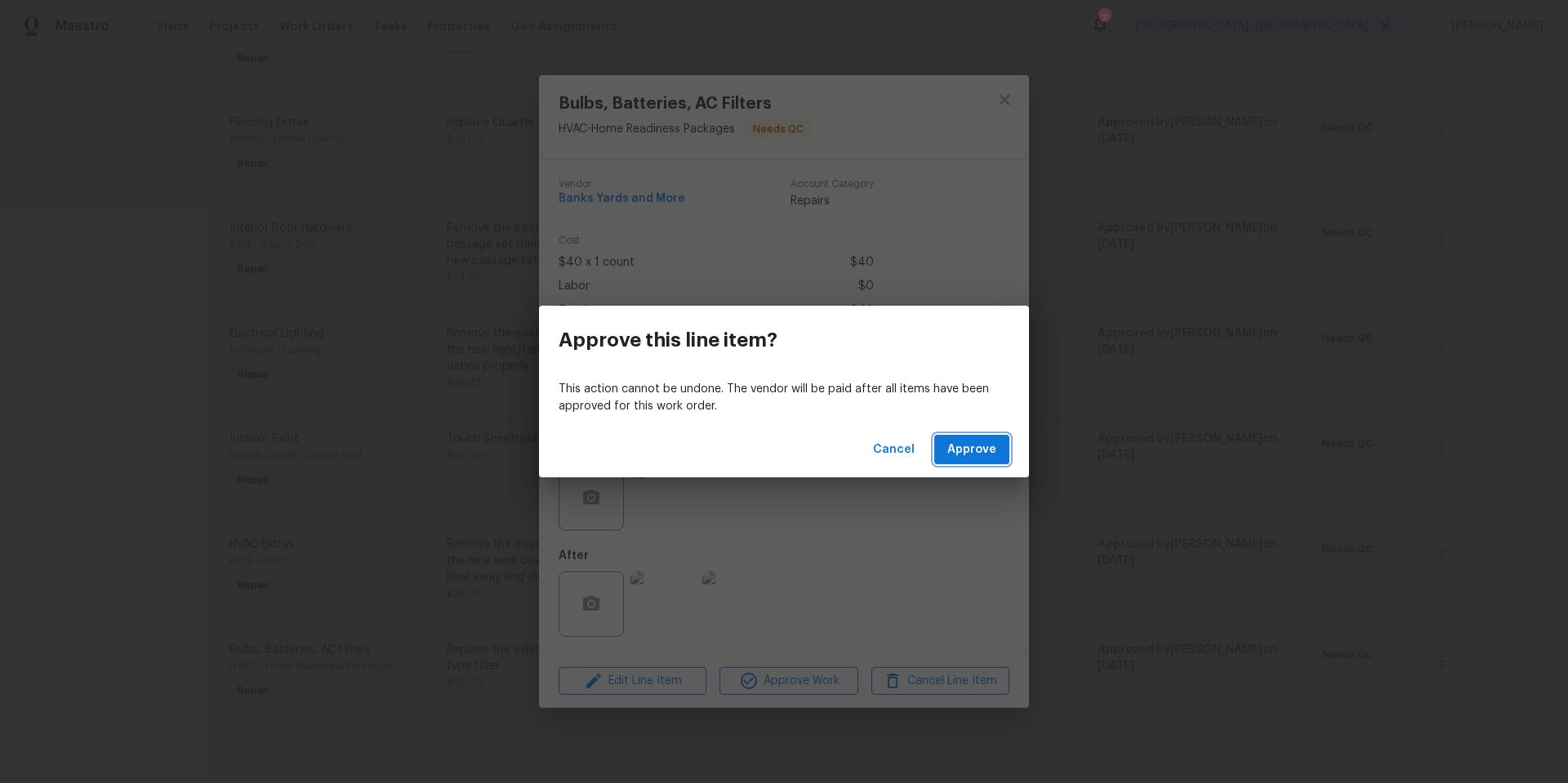
click at [966, 444] on span "Approve" at bounding box center [972, 450] width 49 height 21
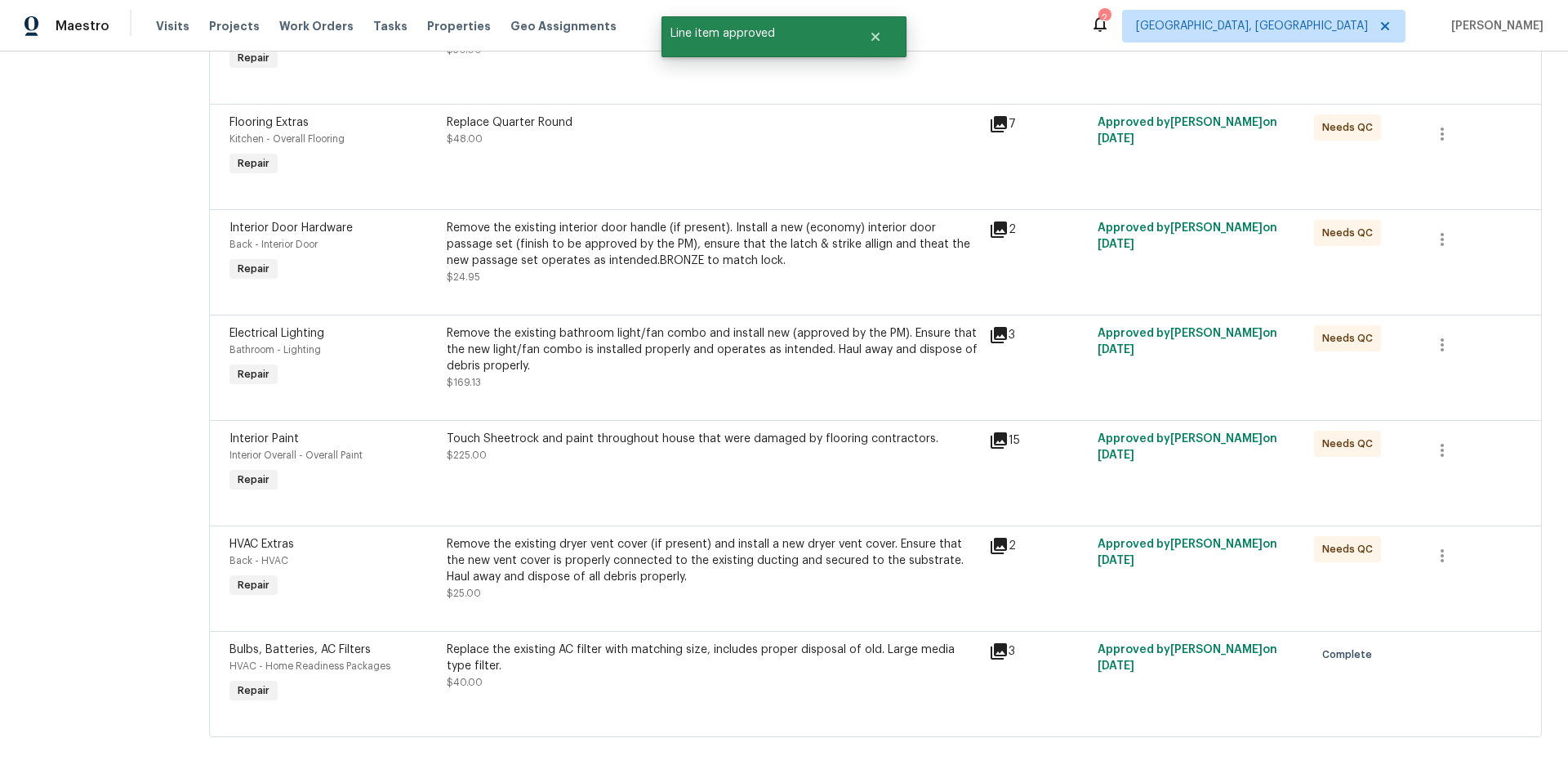
click at [687, 563] on div "Remove the existing dryer vent cover (if present) and install a new dryer vent …" at bounding box center [712, 560] width 532 height 49
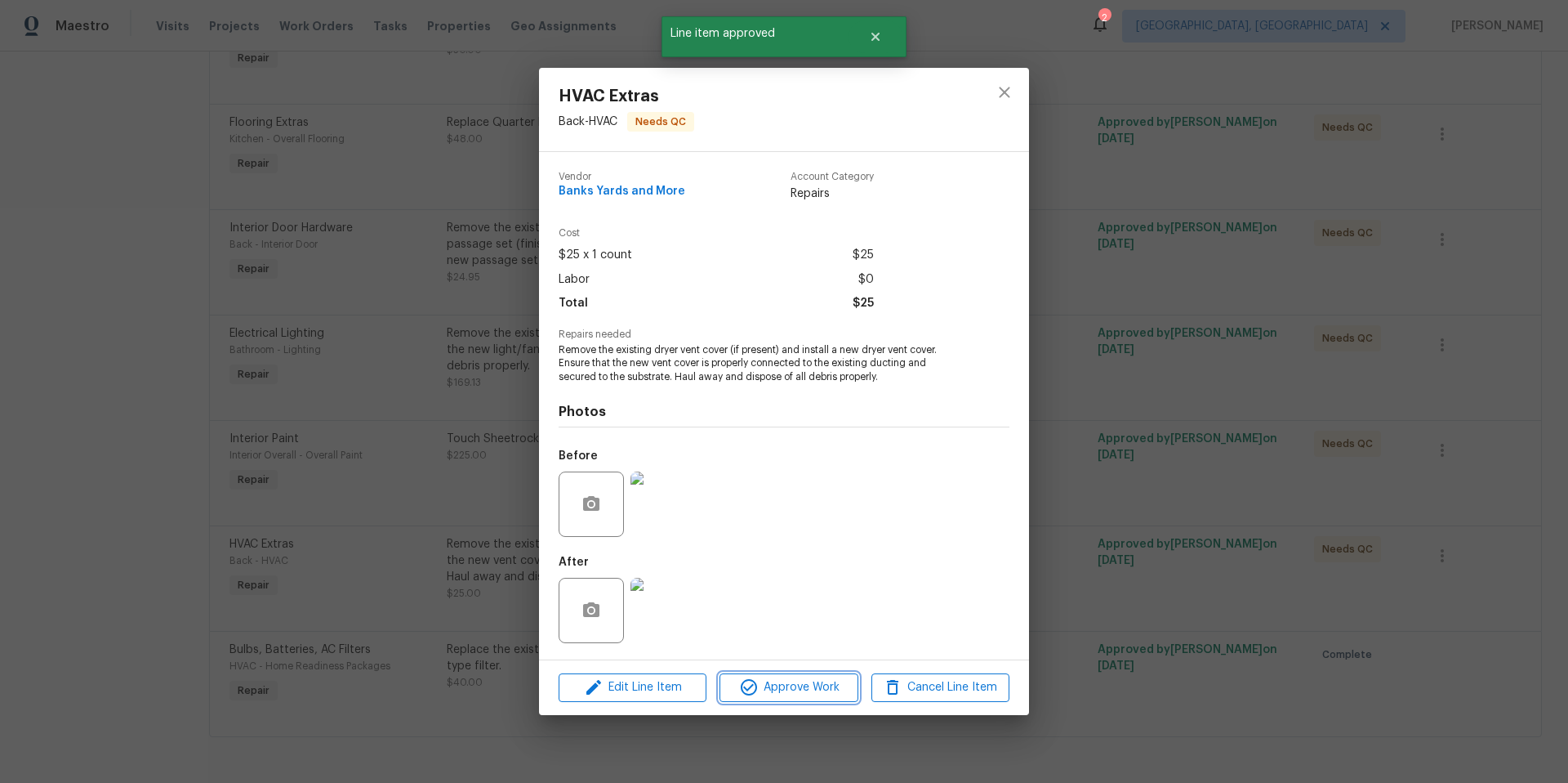
click at [792, 694] on span "Approve Work" at bounding box center [788, 687] width 128 height 21
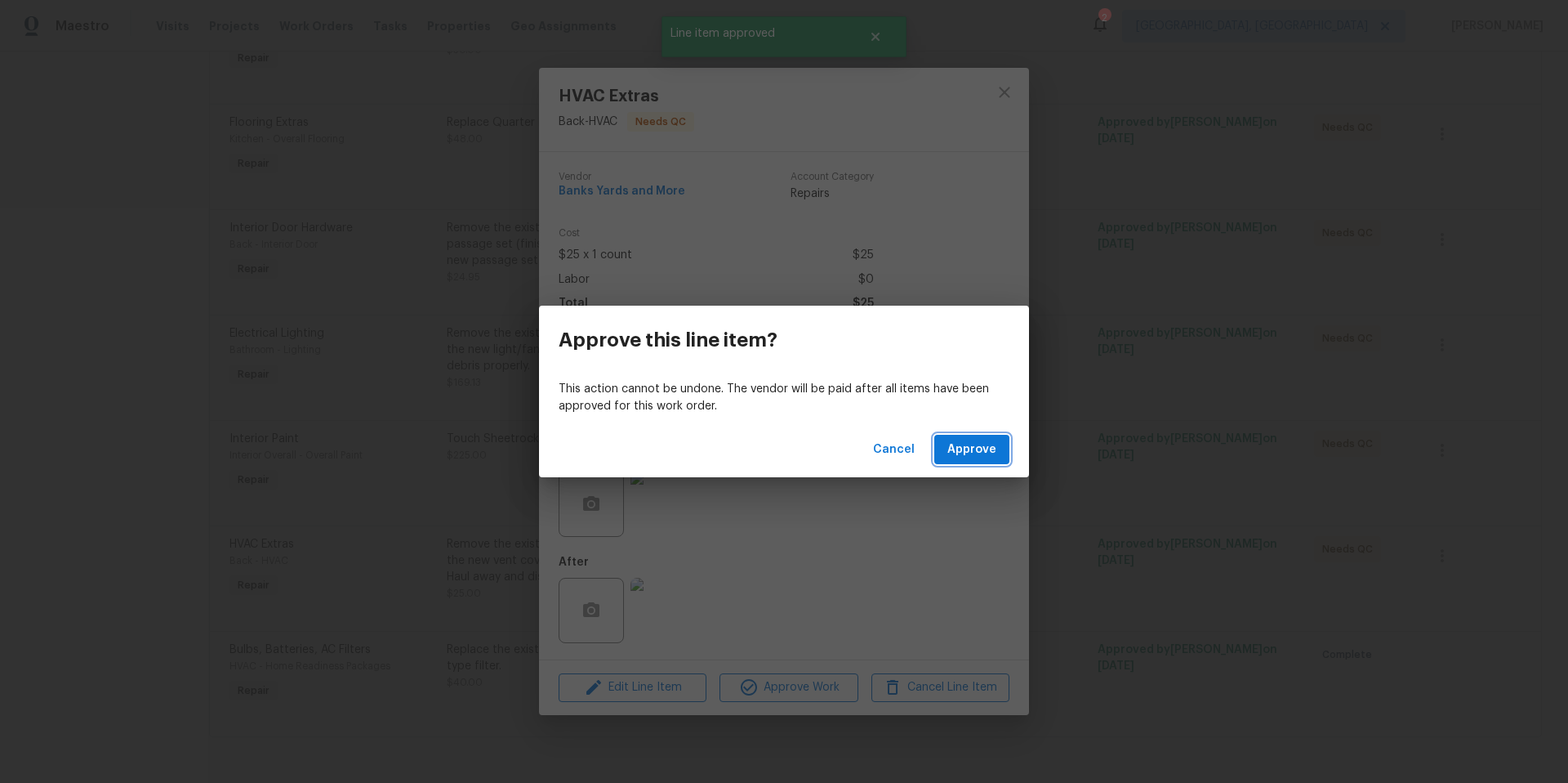
click at [970, 440] on span "Approve" at bounding box center [972, 450] width 49 height 21
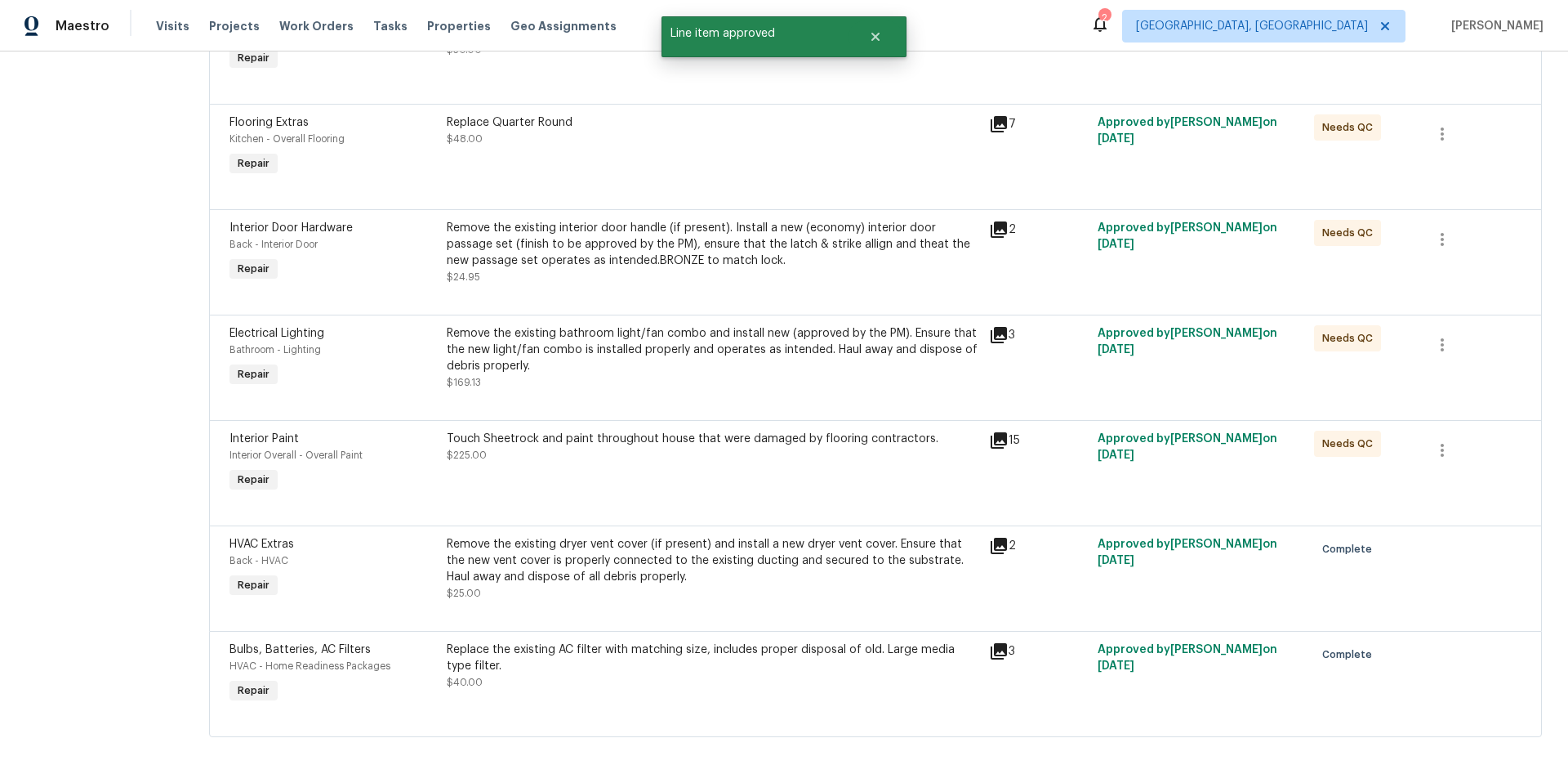
click at [684, 454] on div "Touch Sheetrock and paint throughout house that were damaged by flooring contra…" at bounding box center [712, 463] width 542 height 75
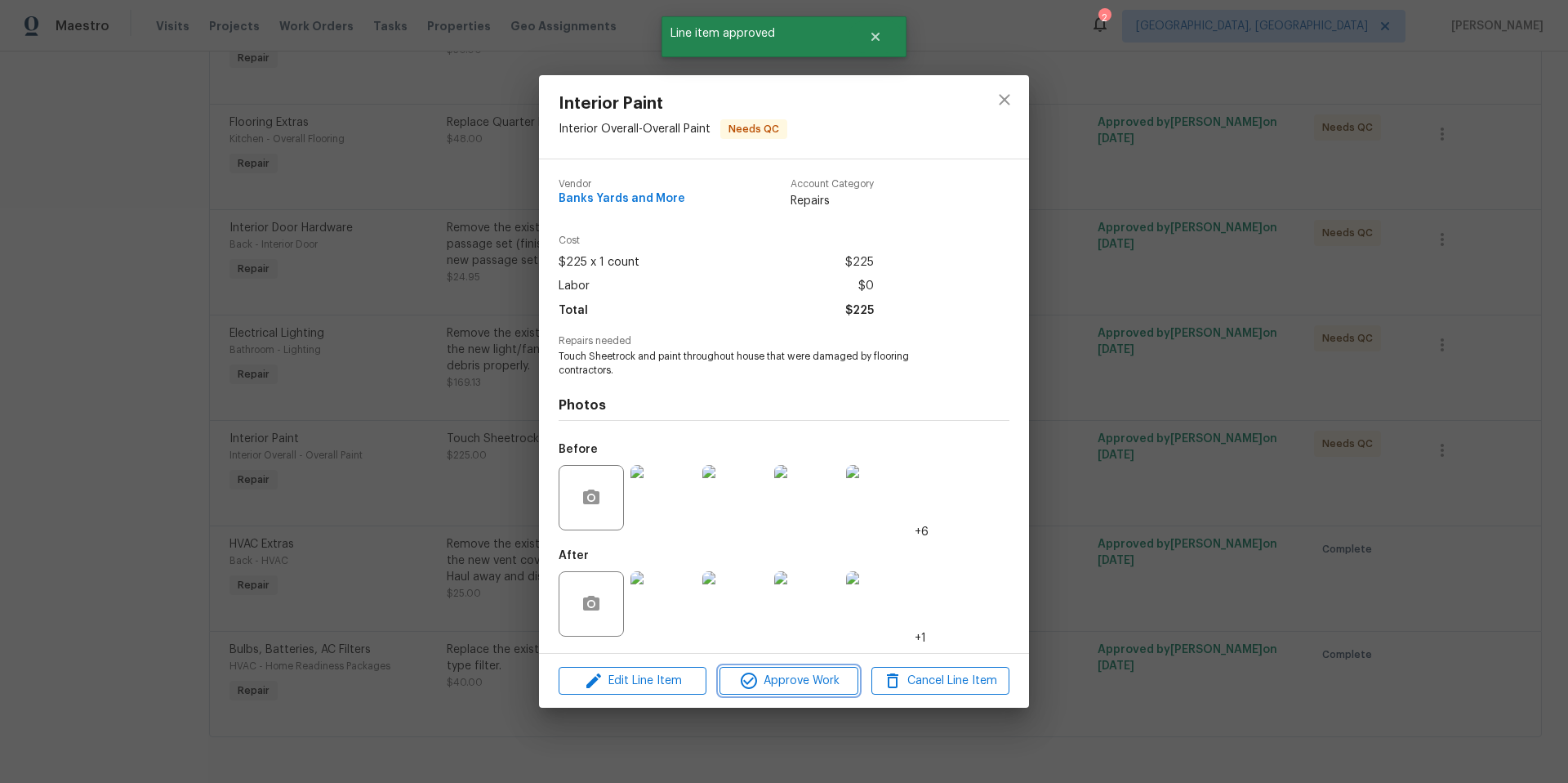
click at [827, 683] on span "Approve Work" at bounding box center [788, 680] width 128 height 21
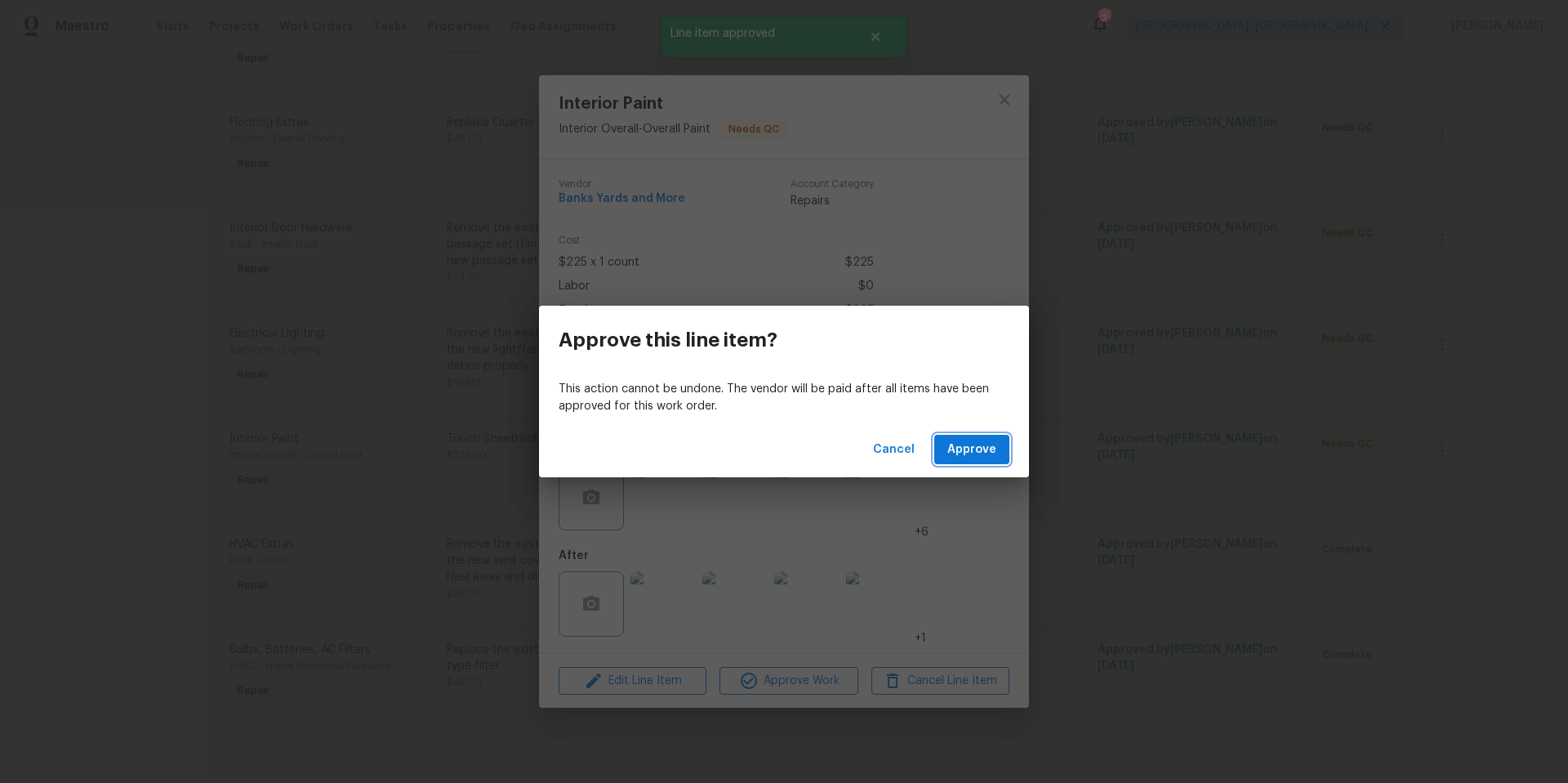
click at [959, 443] on span "Approve" at bounding box center [972, 450] width 49 height 21
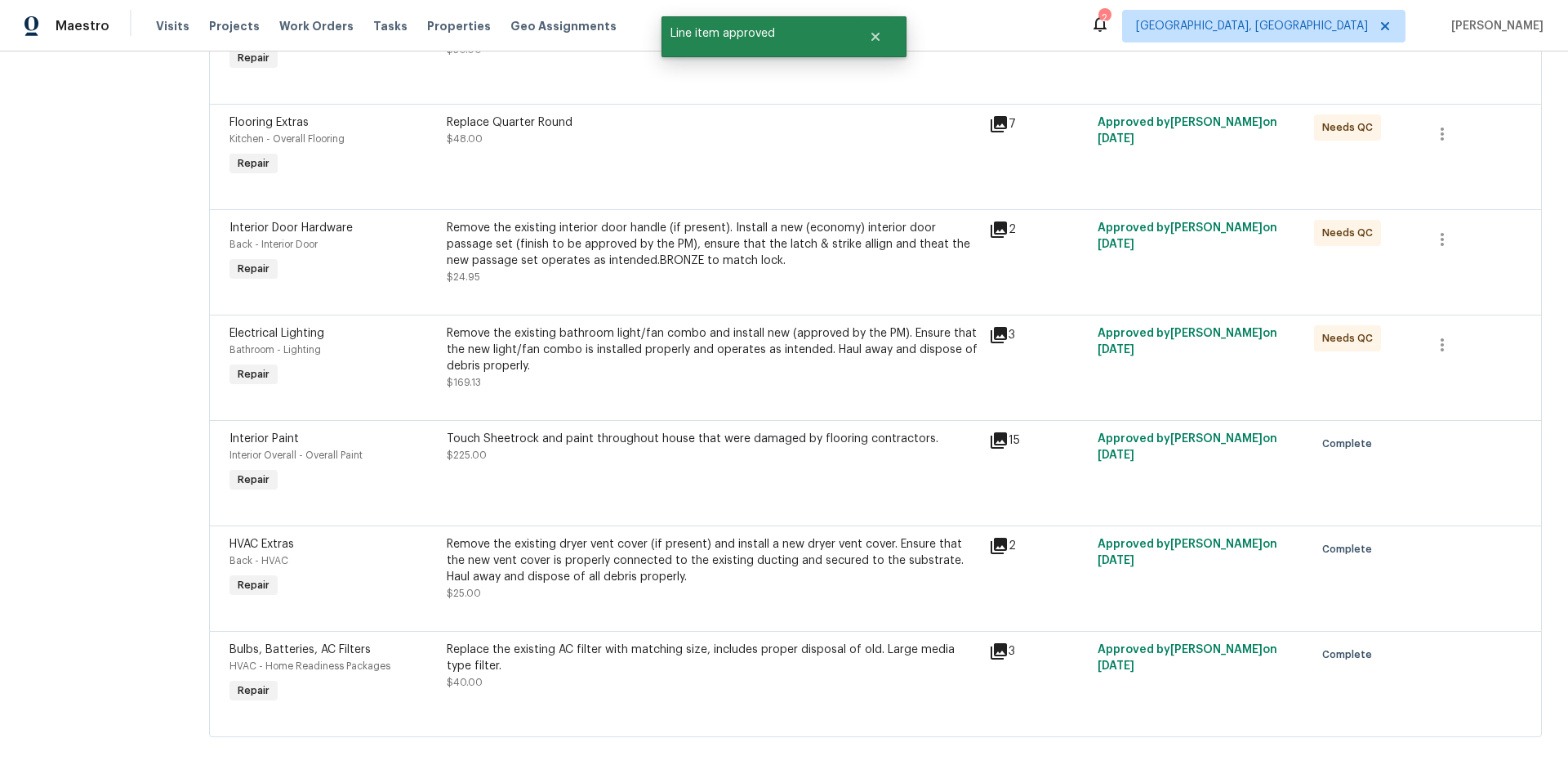
click at [688, 341] on div "Remove the existing bathroom light/fan combo and install new (approved by the P…" at bounding box center [712, 350] width 532 height 49
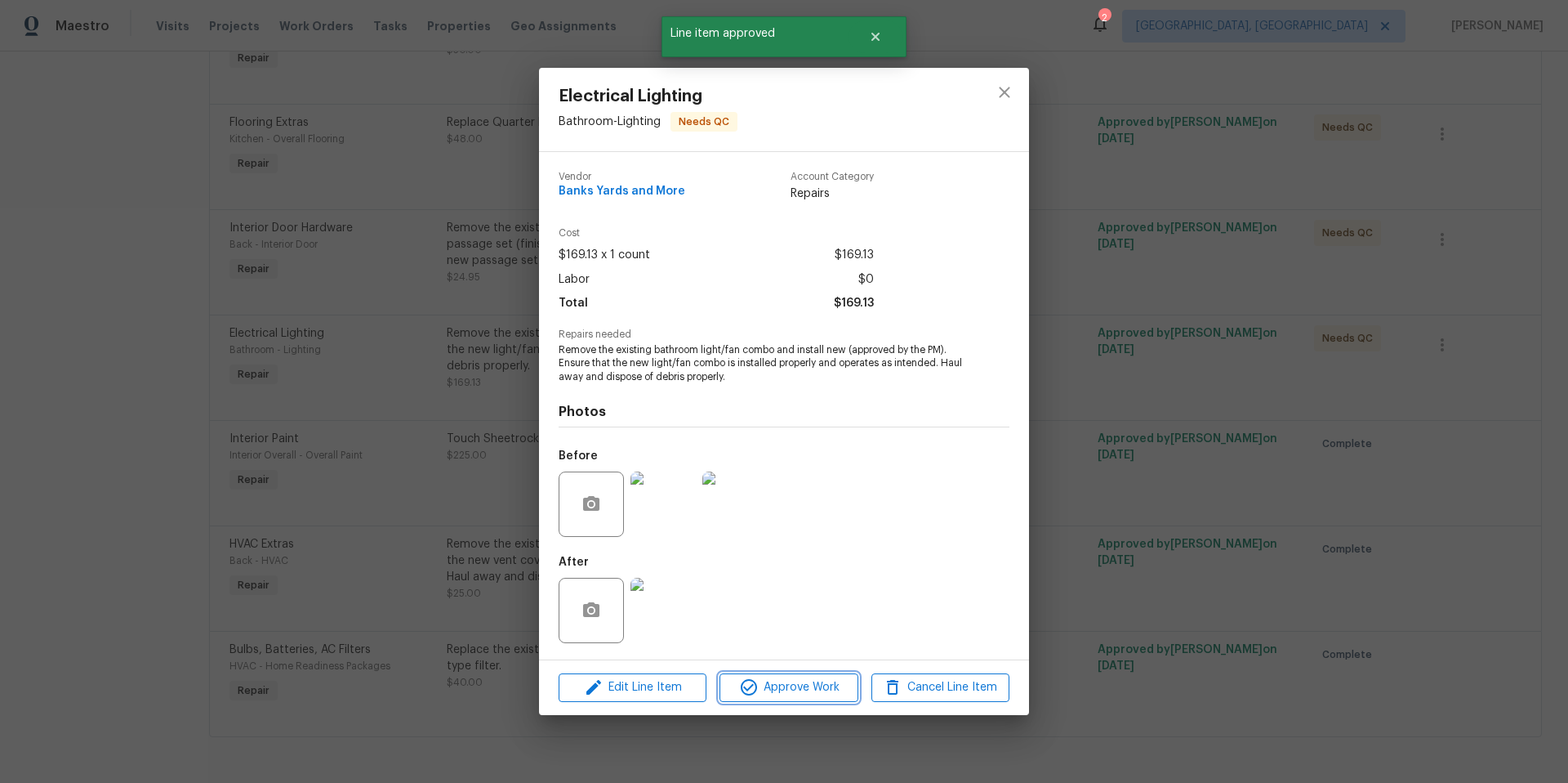
click at [809, 690] on span "Approve Work" at bounding box center [788, 687] width 128 height 21
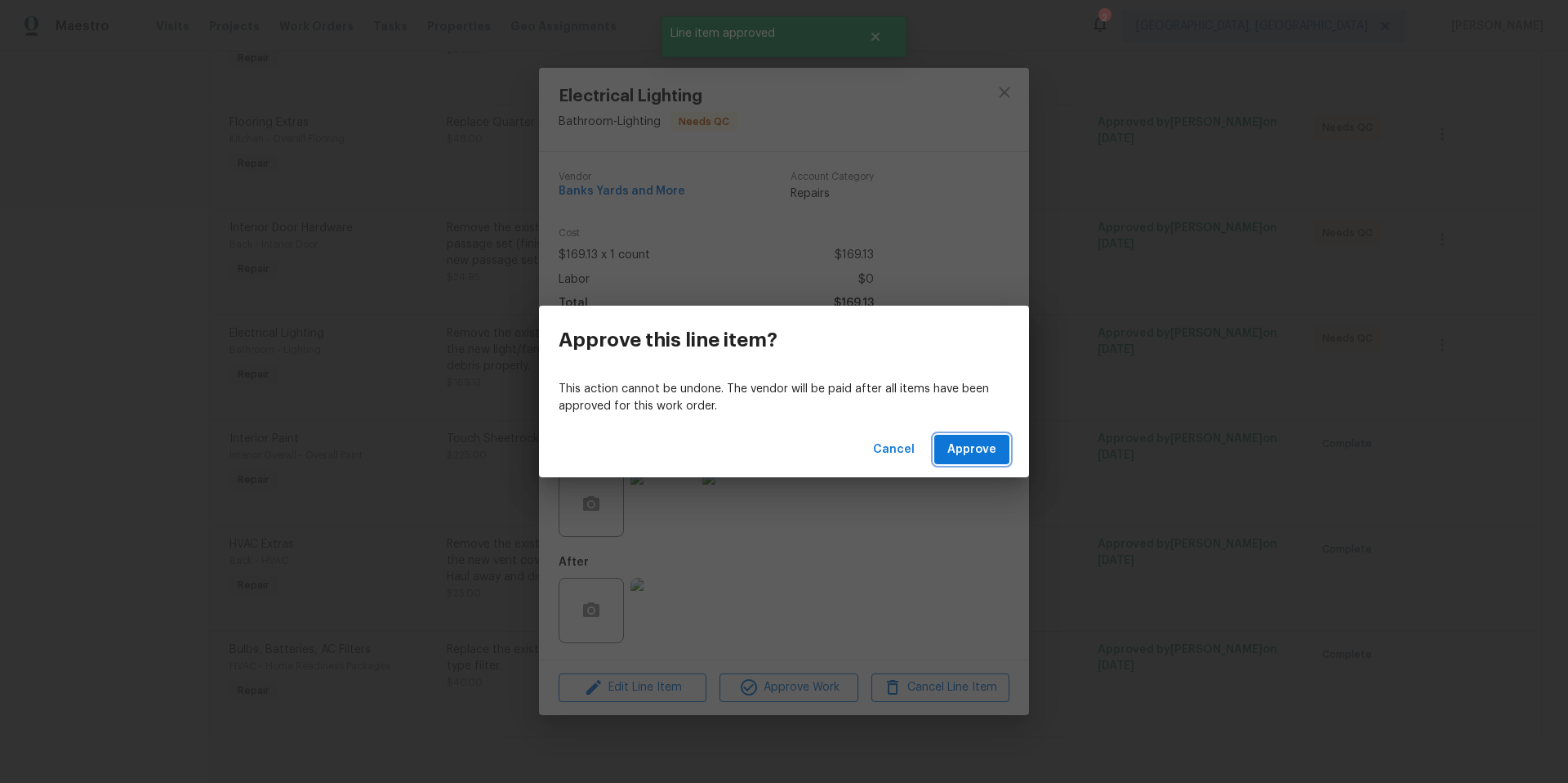
click at [959, 443] on span "Approve" at bounding box center [972, 450] width 49 height 21
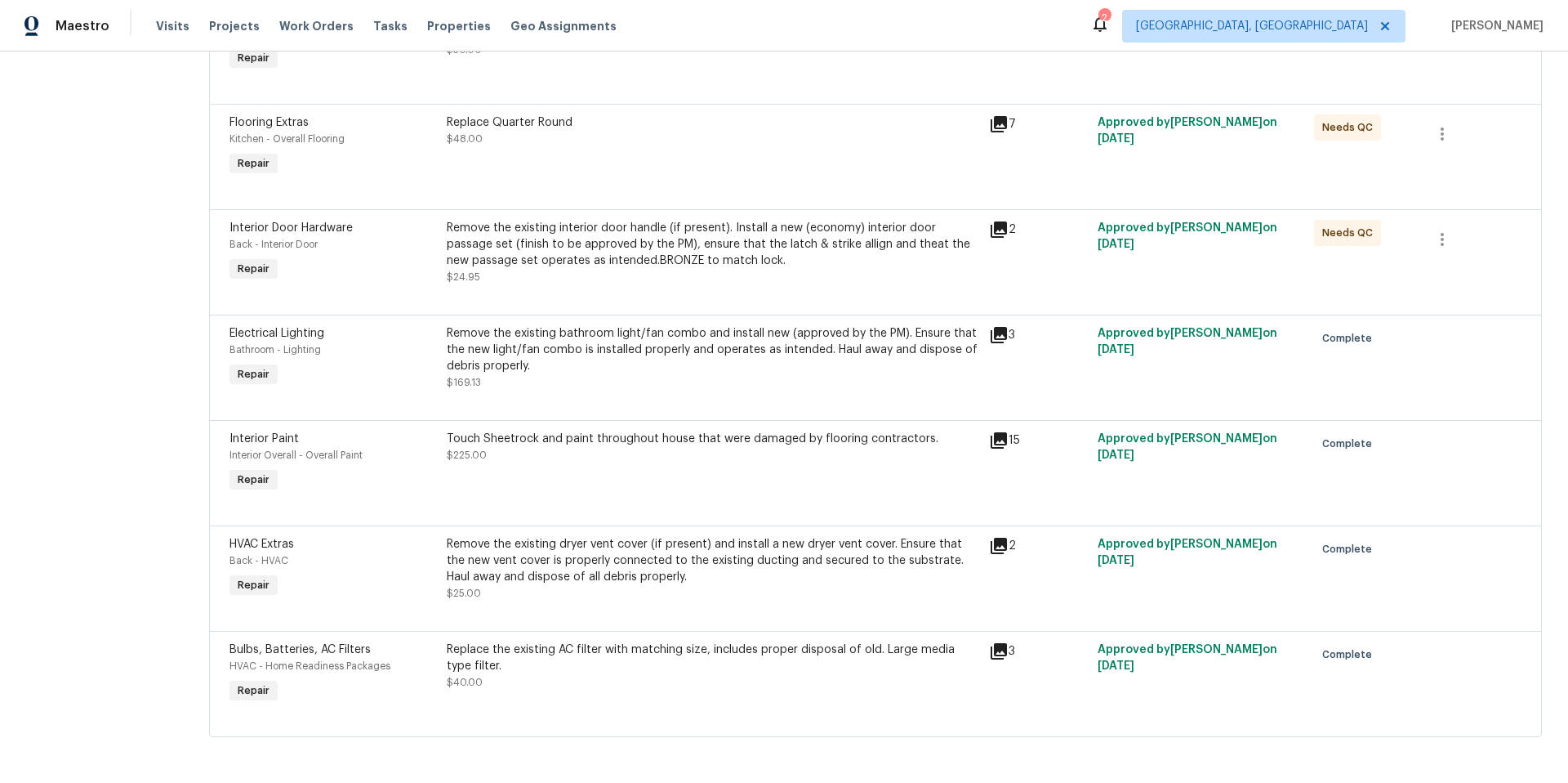
scroll to position [0, 0]
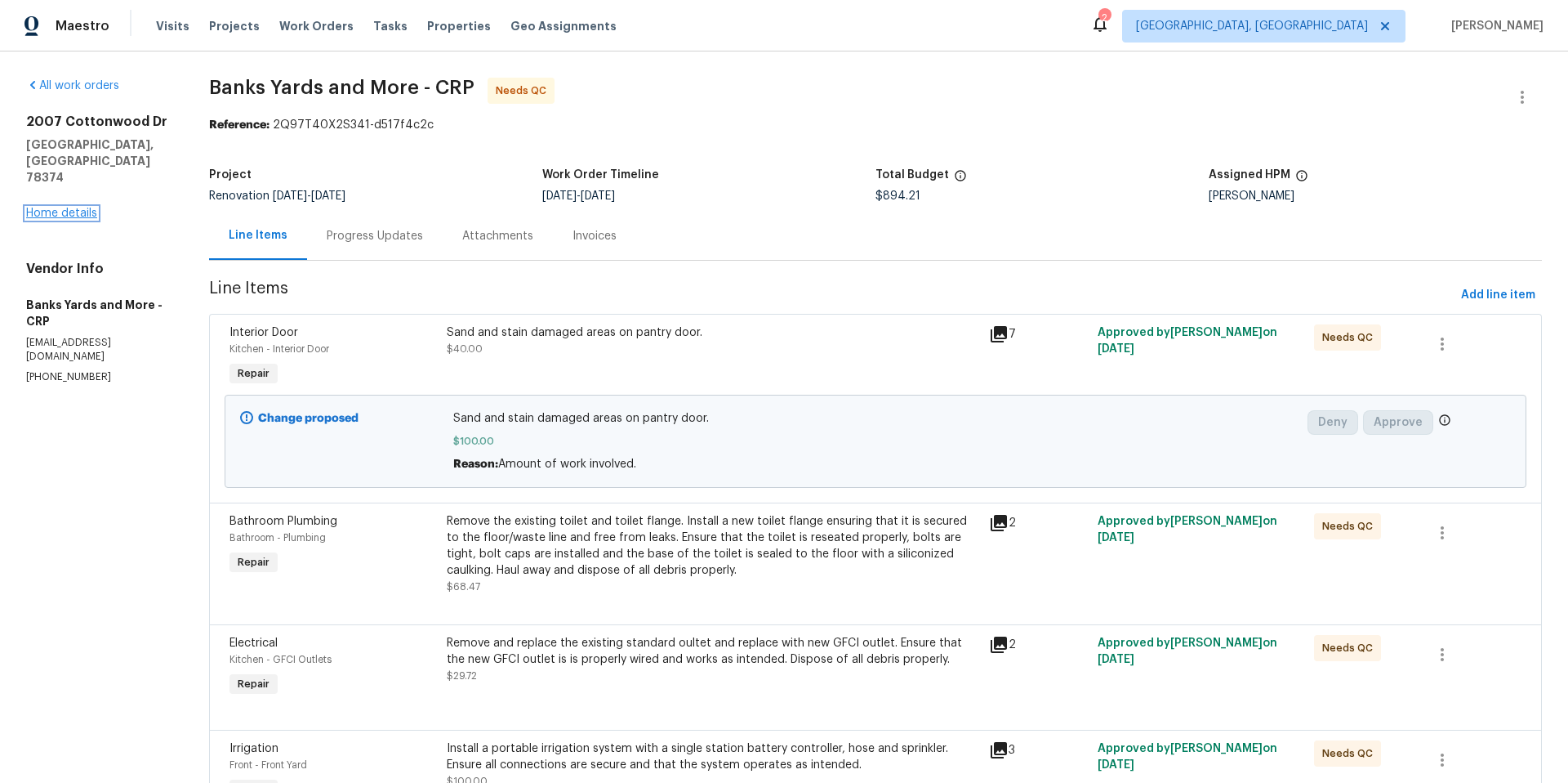
click at [81, 207] on link "Home details" at bounding box center [62, 213] width 71 height 12
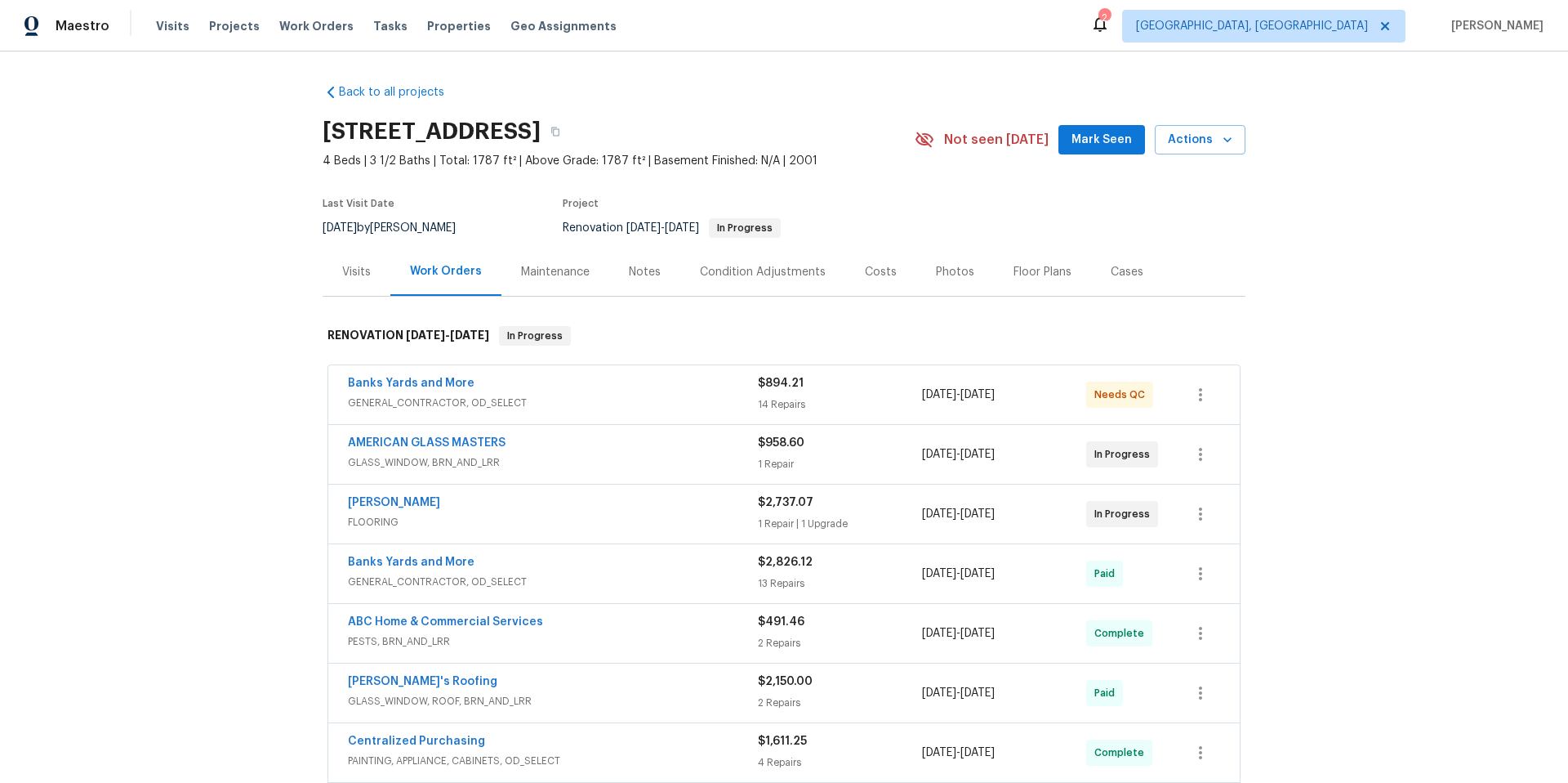
click at [640, 268] on div "Notes" at bounding box center [645, 272] width 32 height 17
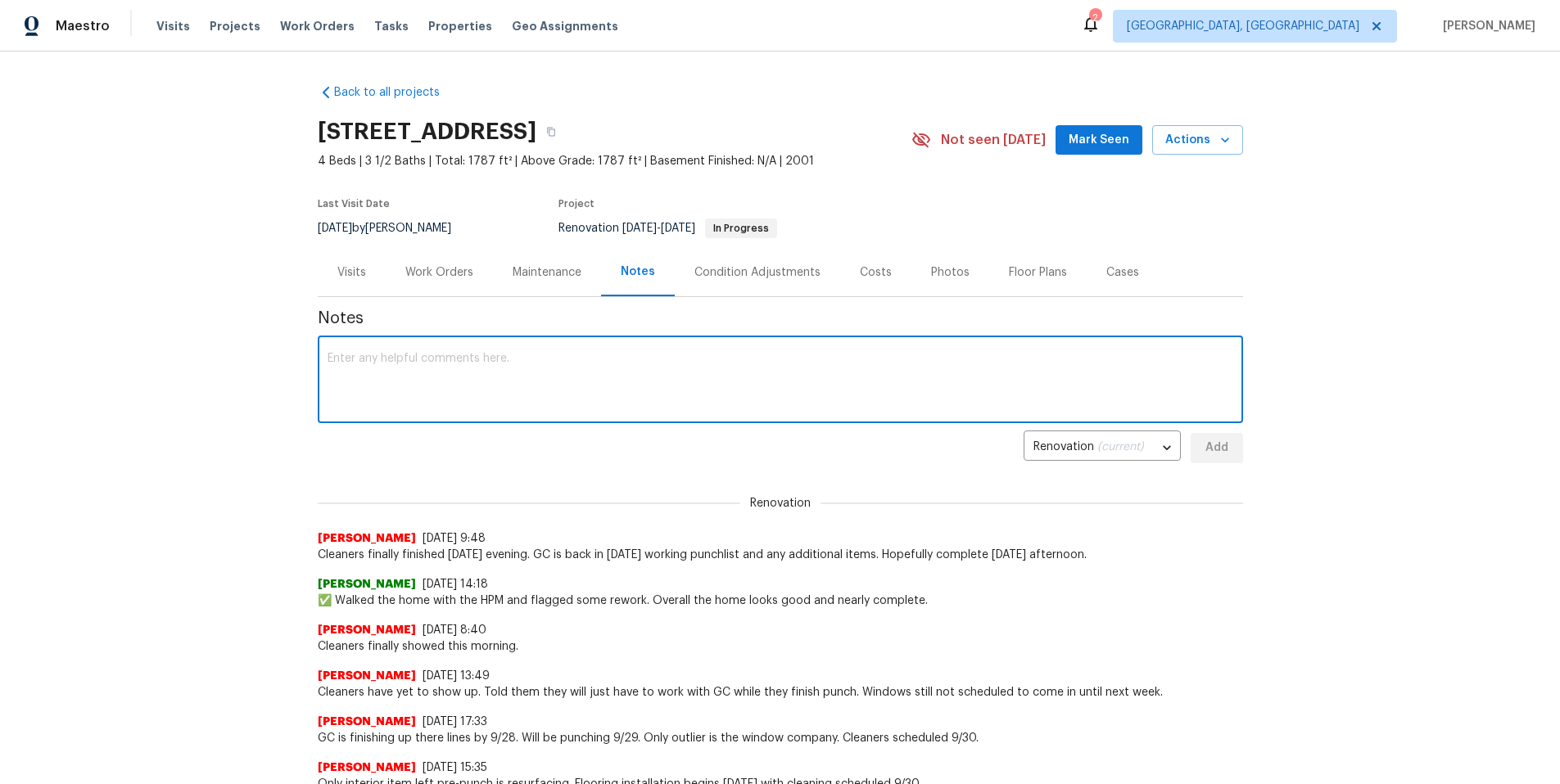
click at [435, 367] on textarea at bounding box center [780, 381] width 906 height 58
click at [691, 361] on textarea "GC is finished with punch list. Still waiting on glass confirmation." at bounding box center [780, 381] width 906 height 58
click at [932, 357] on textarea "GC is finished with punch list. Still waiting on glass confirmation. Cleaners h…" at bounding box center [780, 381] width 906 height 58
click at [993, 362] on textarea "GC is finished with punch list. Still waiting on glass confirmation. Cleaners h…" at bounding box center [780, 381] width 906 height 58
type textarea "GC is finished with punch list. Still waiting on glass confirmation. Cleaners h…"
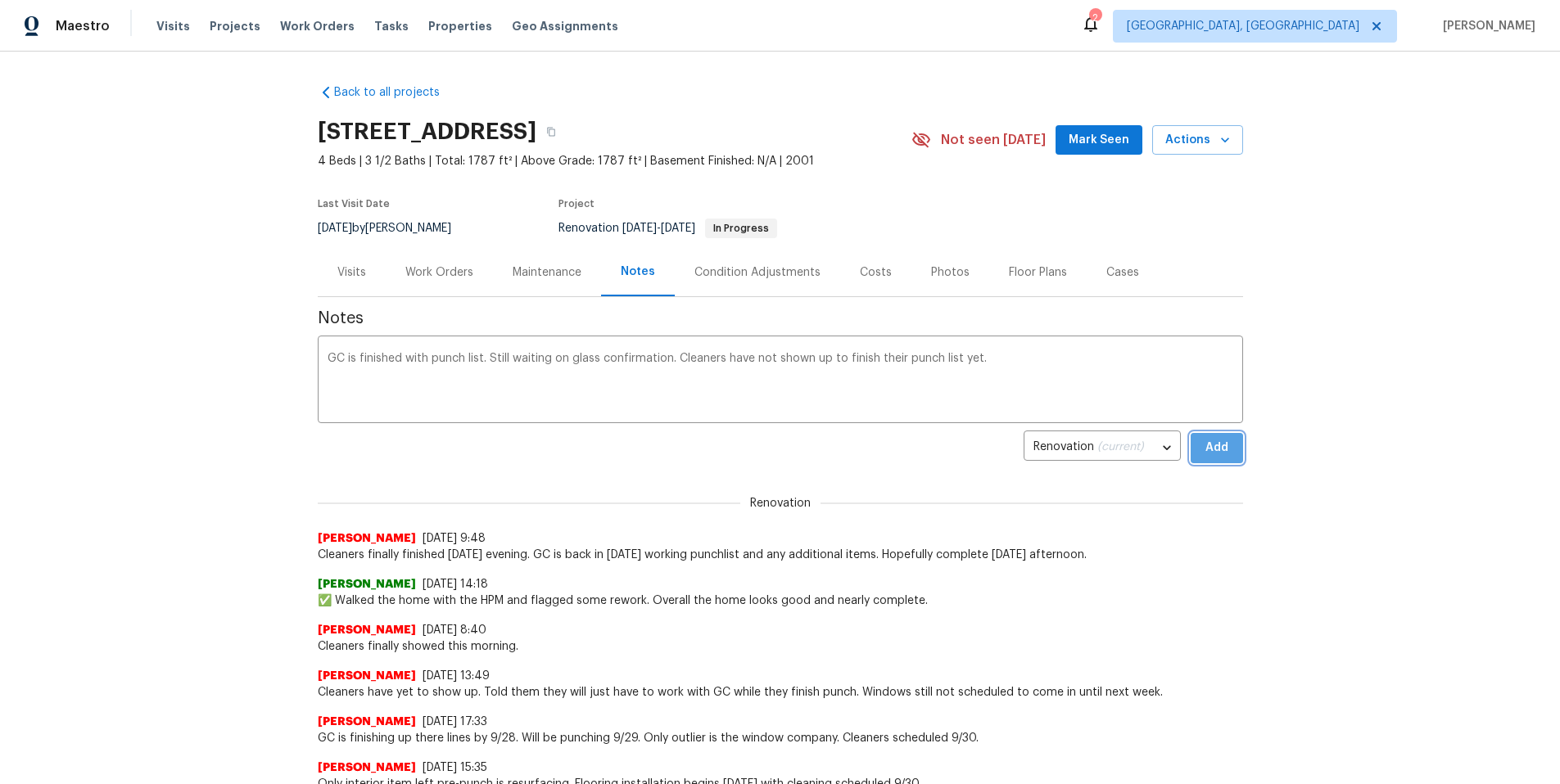
click at [1222, 453] on span "Add" at bounding box center [1216, 447] width 26 height 21
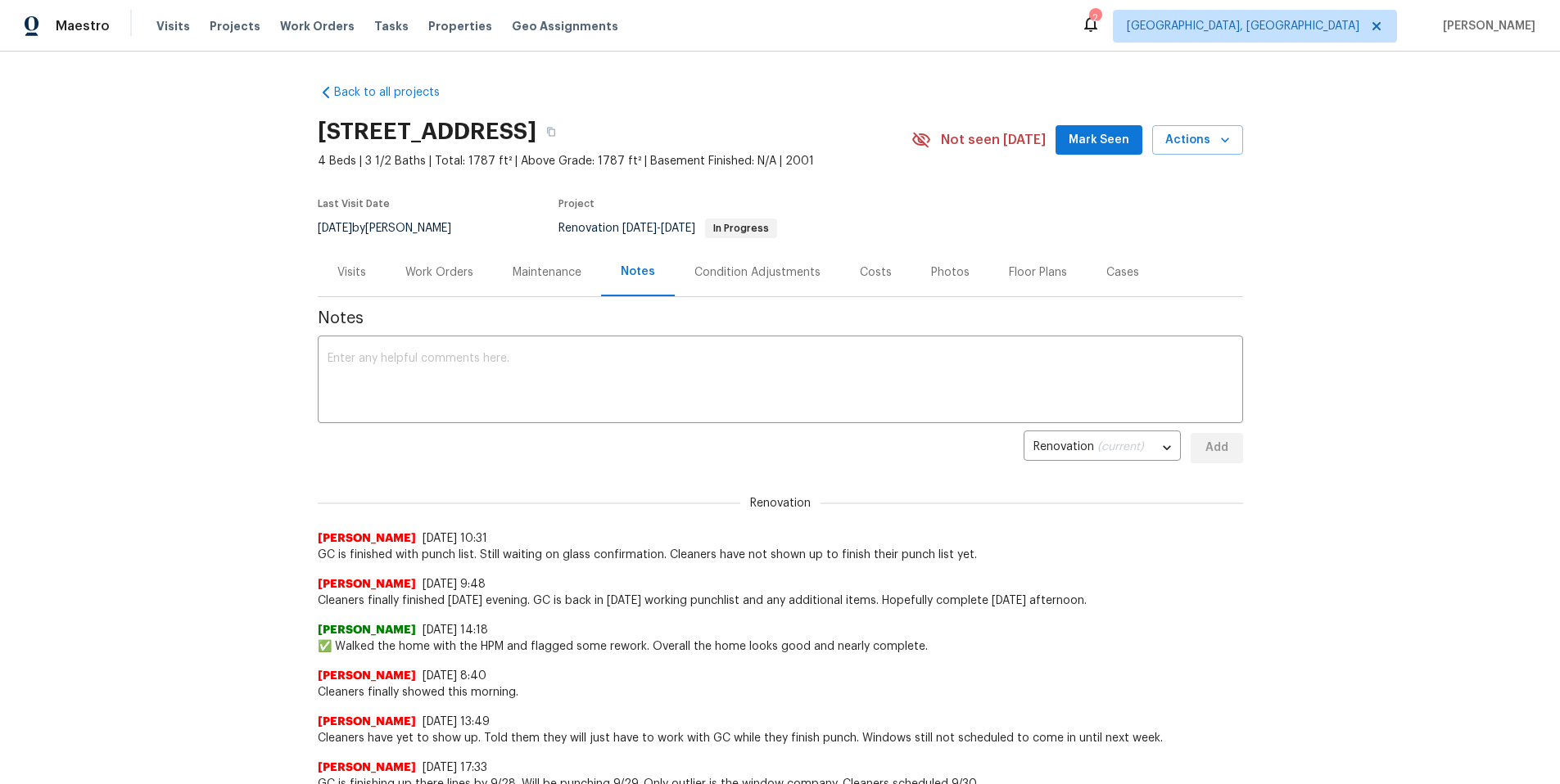
click at [446, 276] on div "Work Orders" at bounding box center [439, 272] width 68 height 17
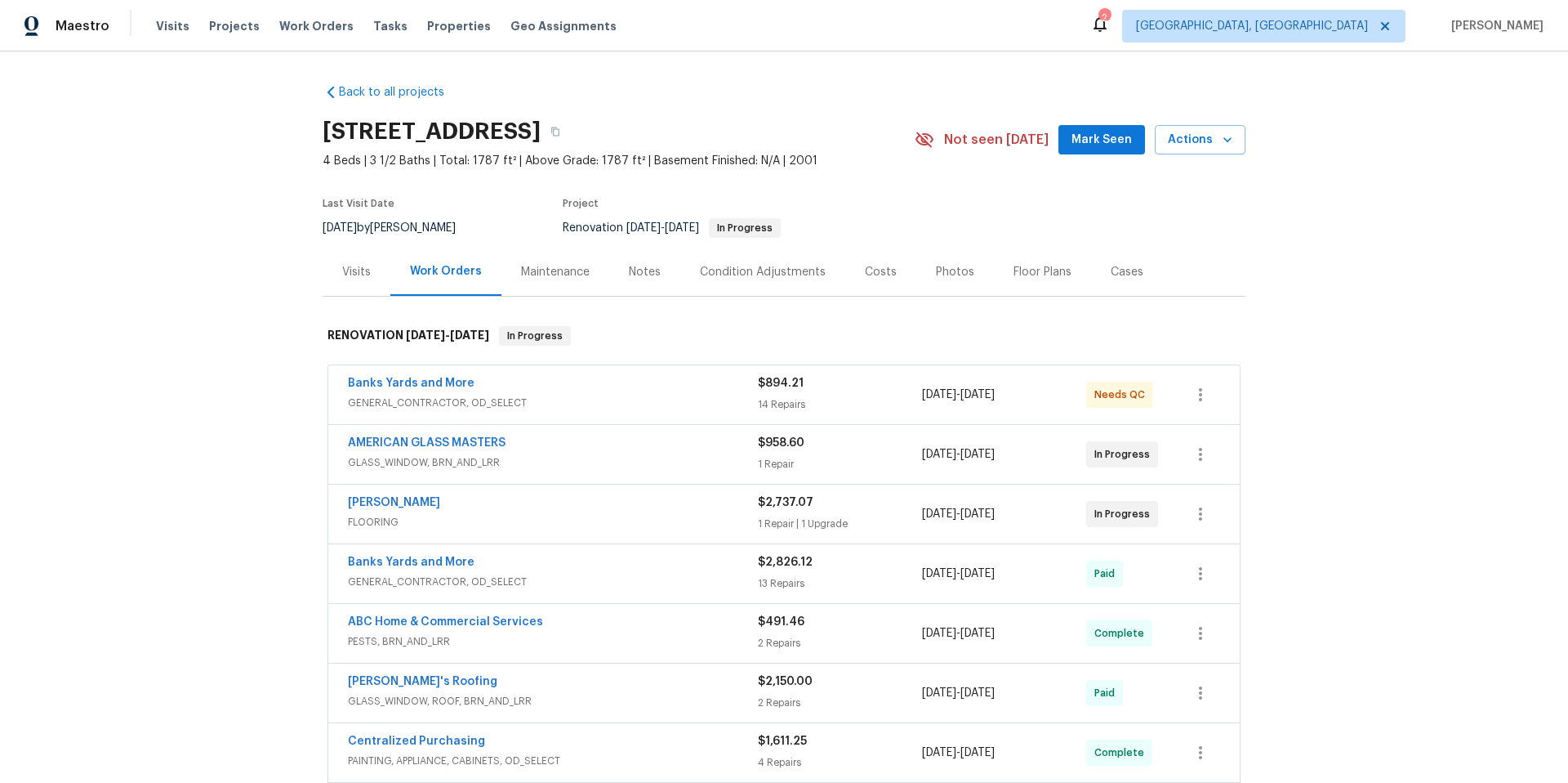
scroll to position [566, 0]
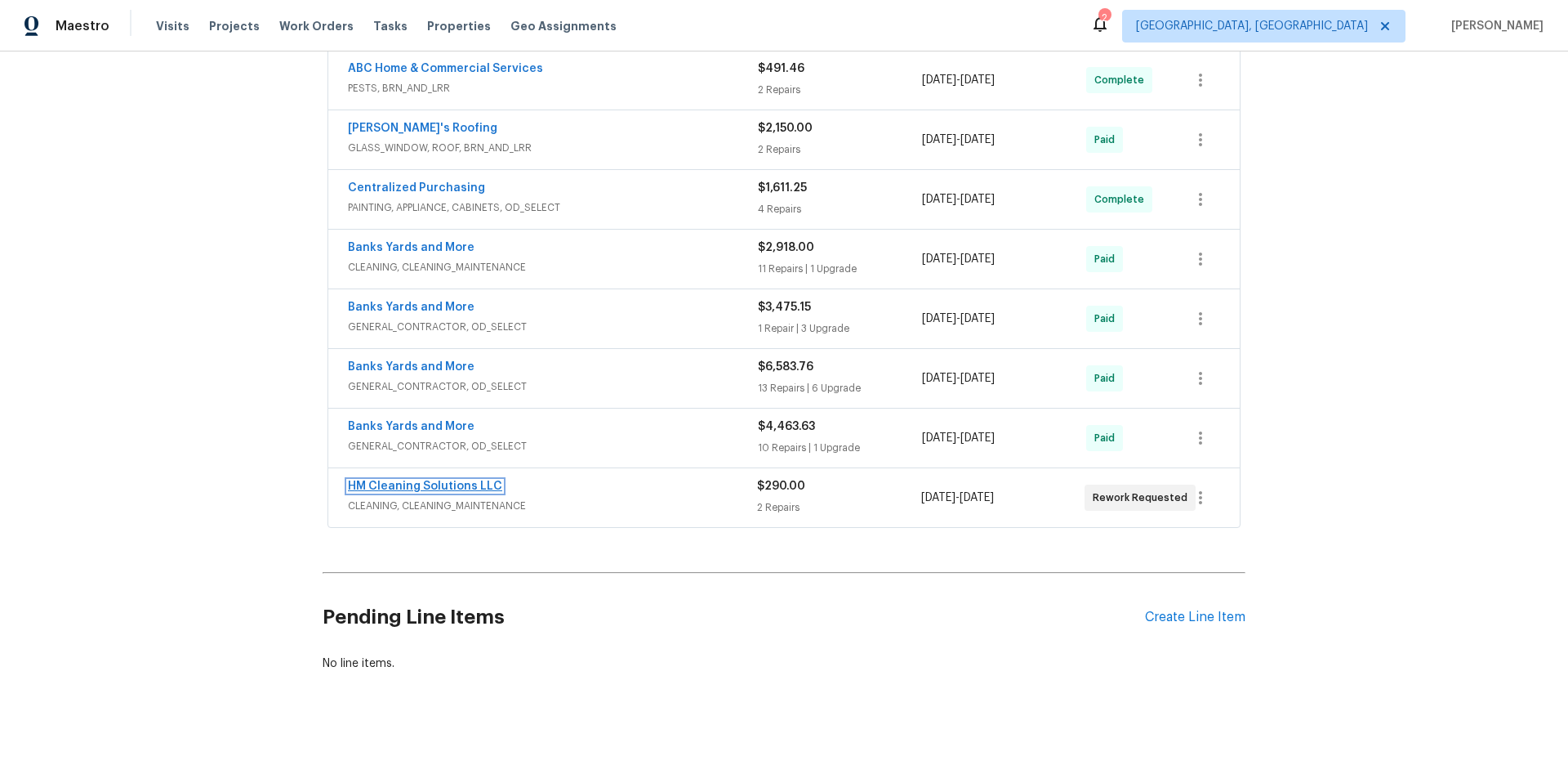
click at [451, 481] on link "HM Cleaning Solutions LLC" at bounding box center [425, 487] width 154 height 12
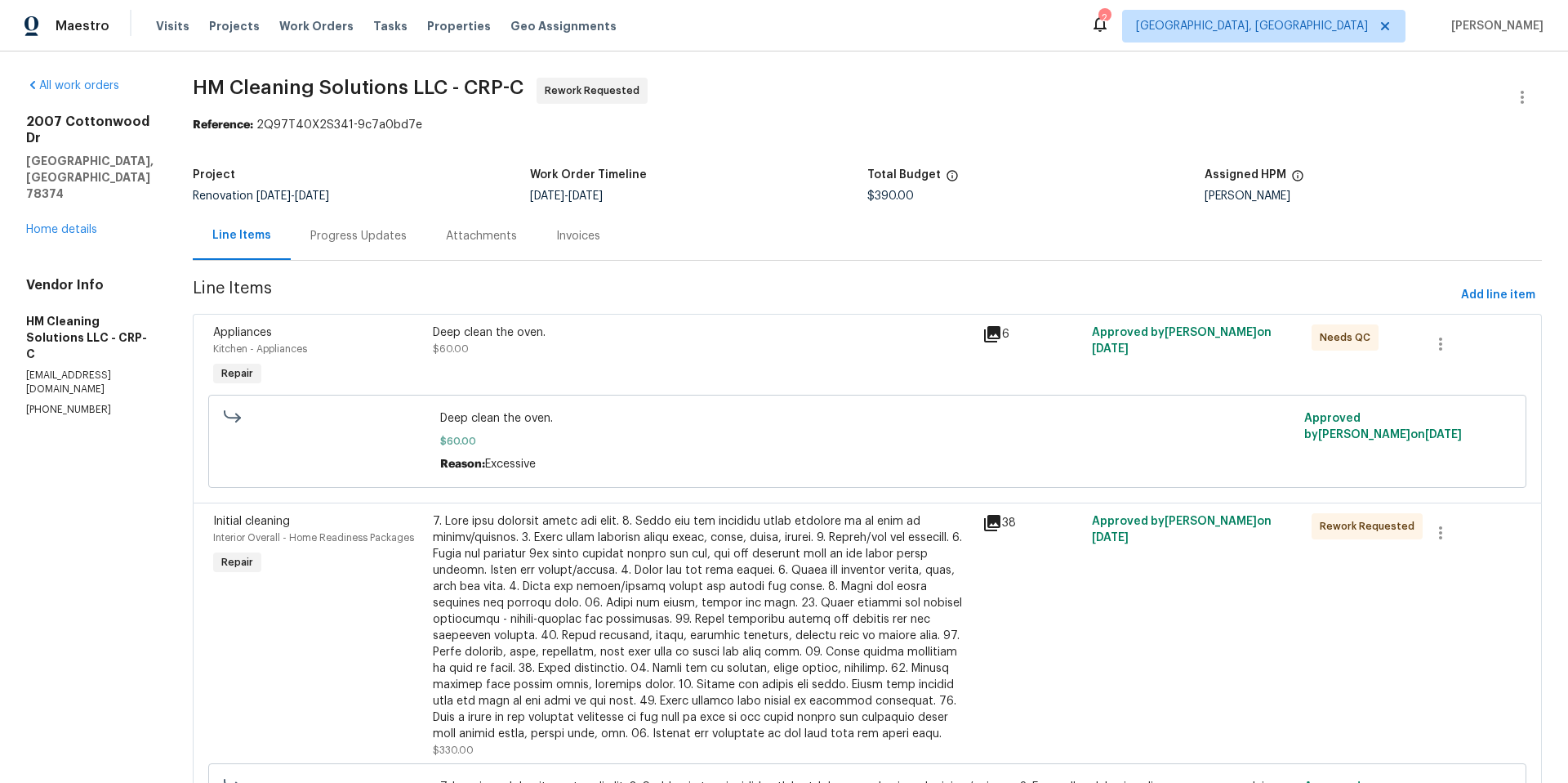
click at [406, 232] on div "Progress Updates" at bounding box center [359, 236] width 97 height 17
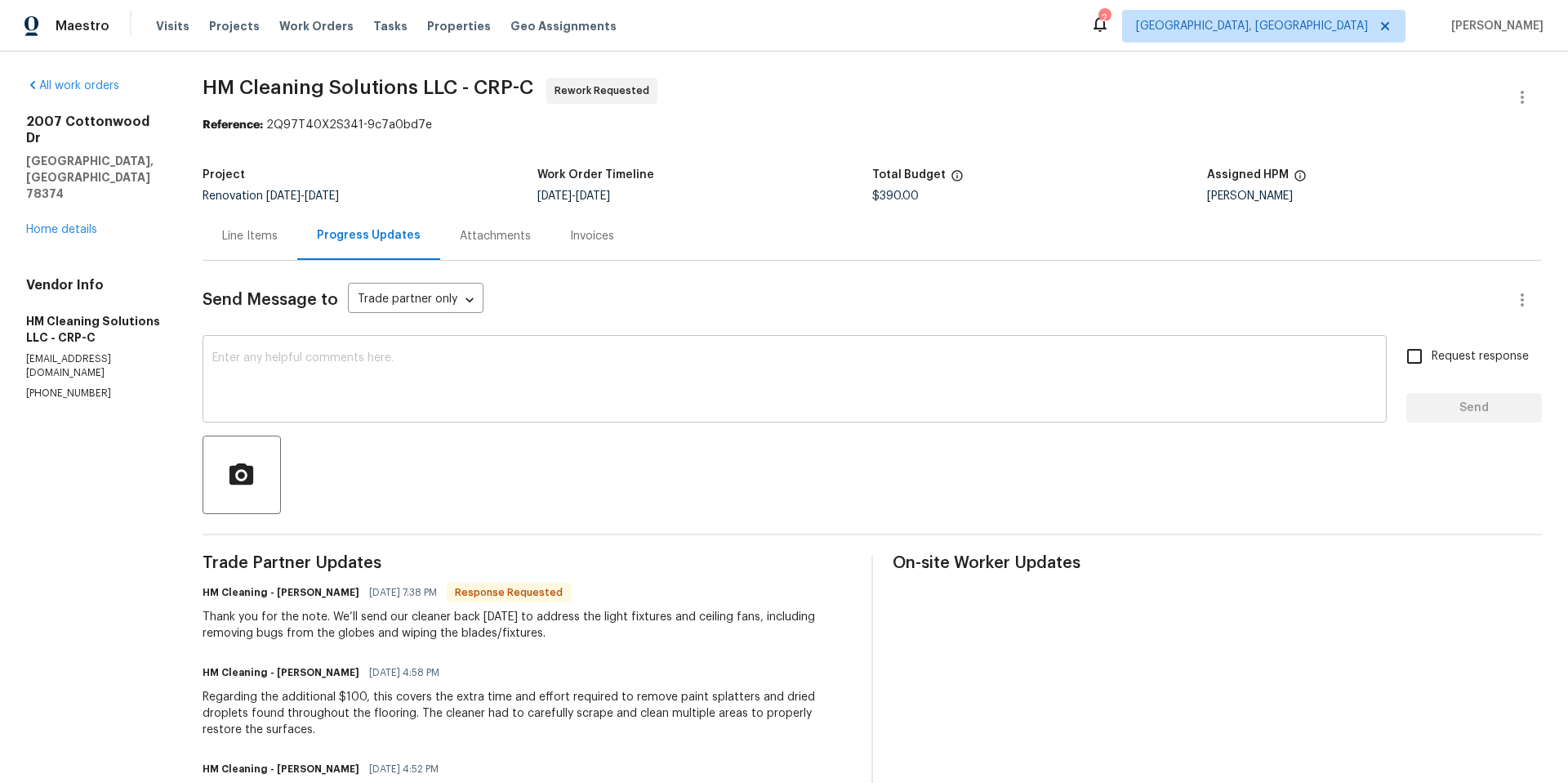
click at [430, 367] on textarea at bounding box center [794, 380] width 1165 height 58
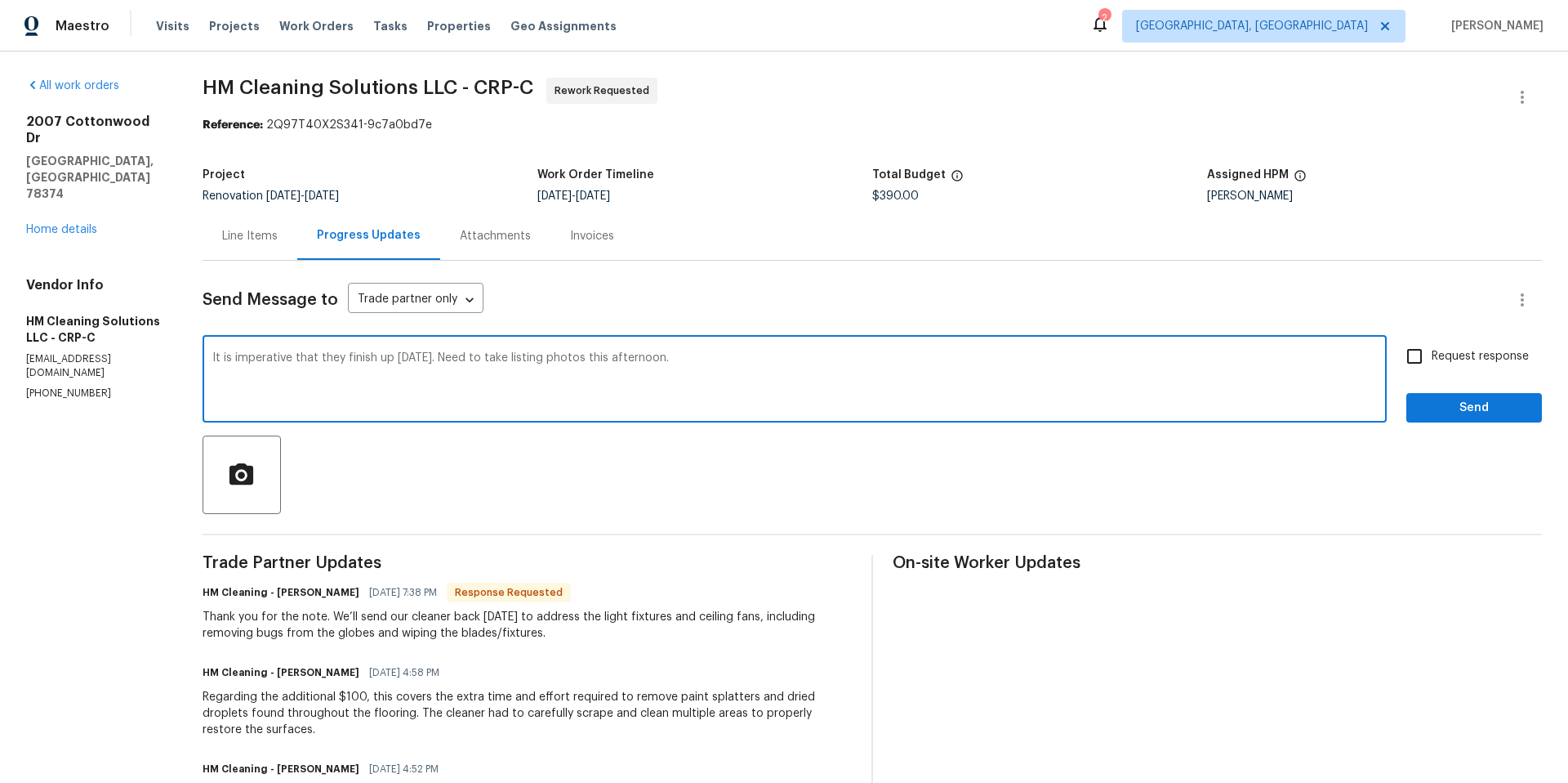
type textarea "It is imperative that they finish up [DATE]. Need to take listing photos this a…"
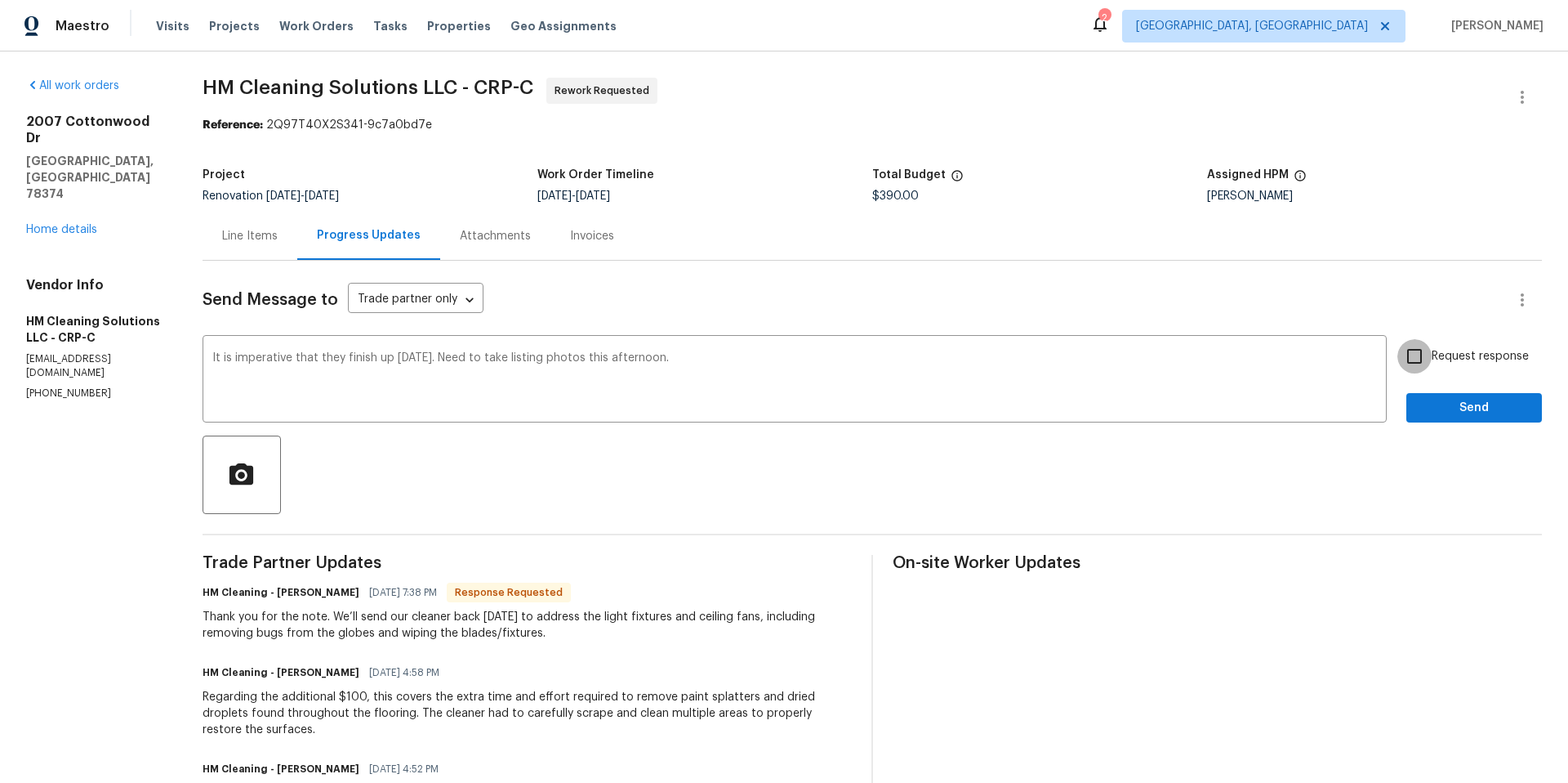
click at [1405, 357] on input "Request response" at bounding box center [1415, 356] width 34 height 34
checkbox input "true"
click at [1430, 401] on span "Send" at bounding box center [1474, 408] width 109 height 21
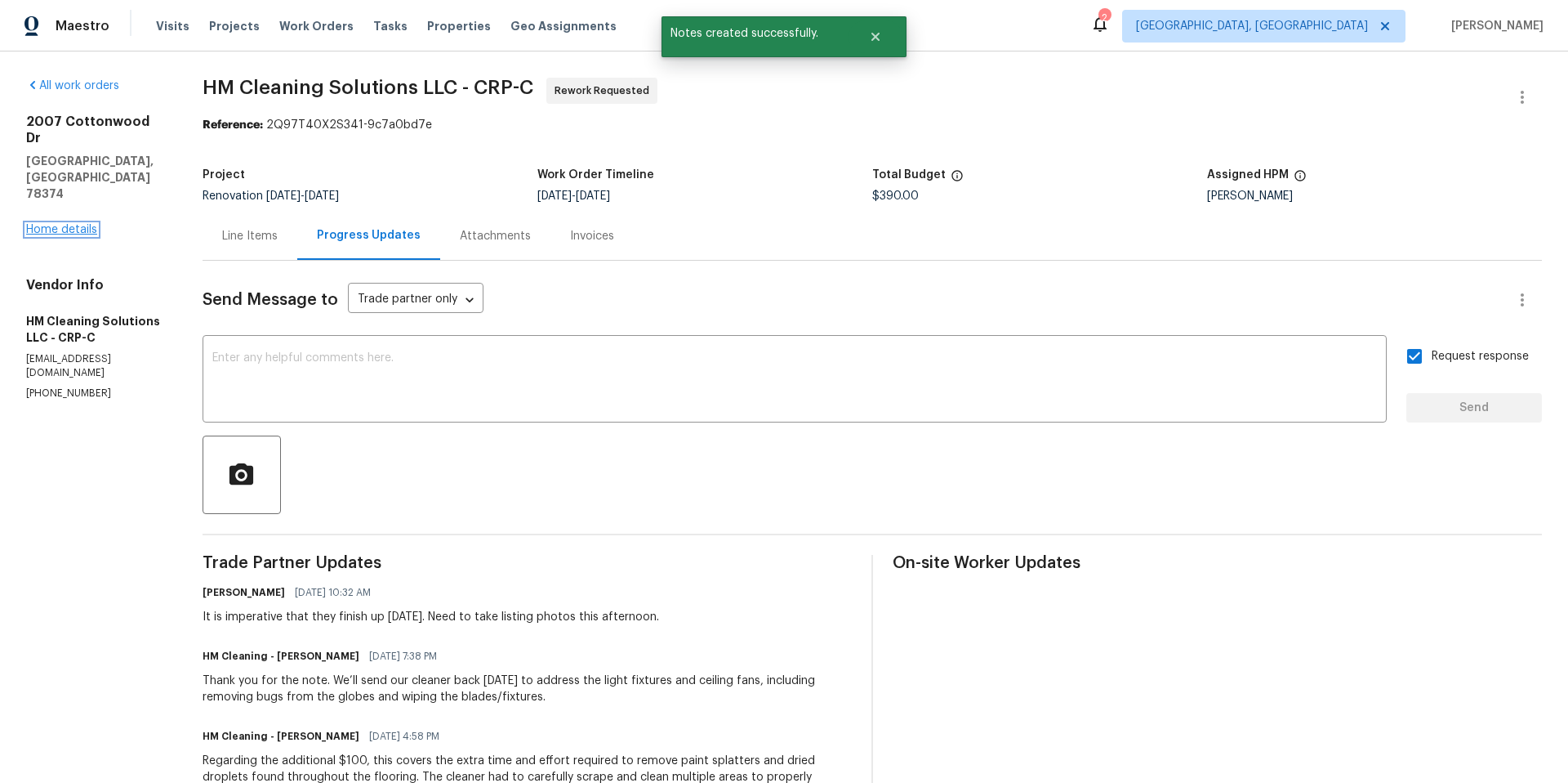
click at [64, 224] on link "Home details" at bounding box center [62, 230] width 71 height 12
